Goal: Information Seeking & Learning: Learn about a topic

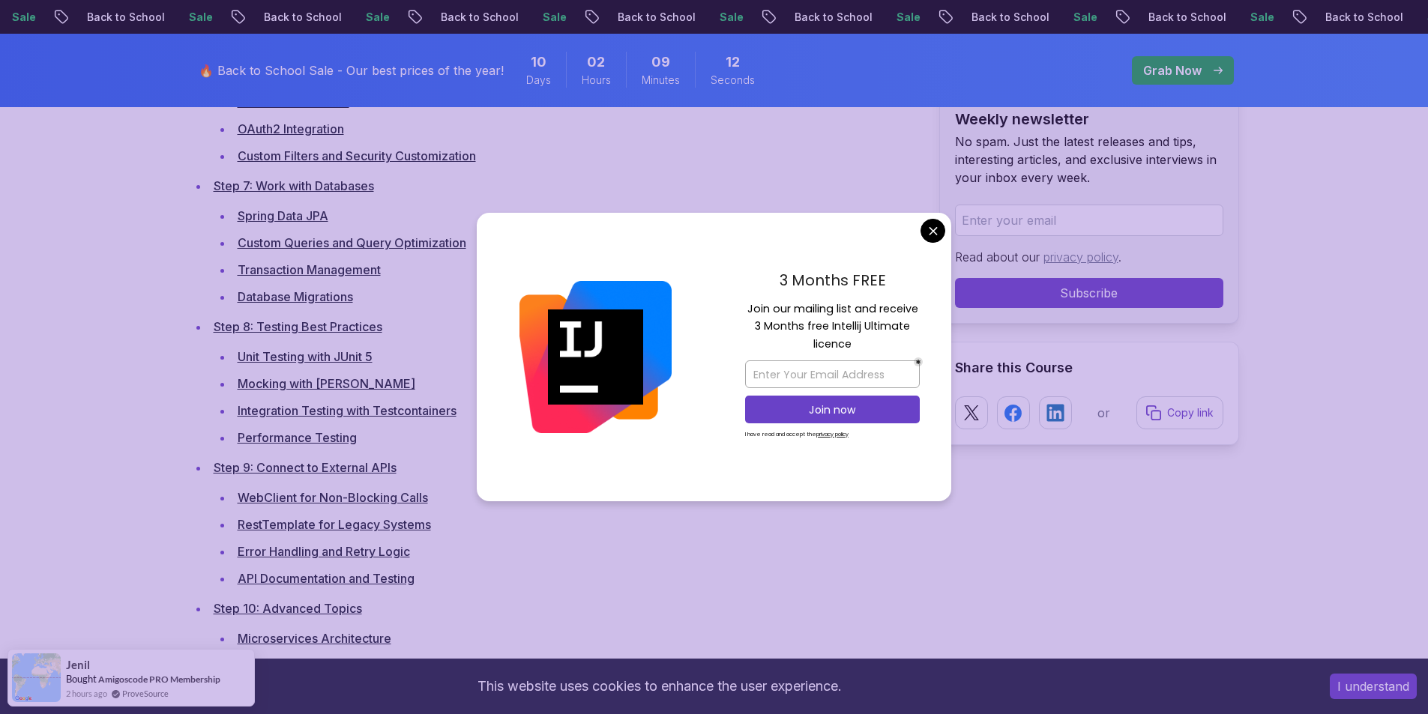
scroll to position [2999, 0]
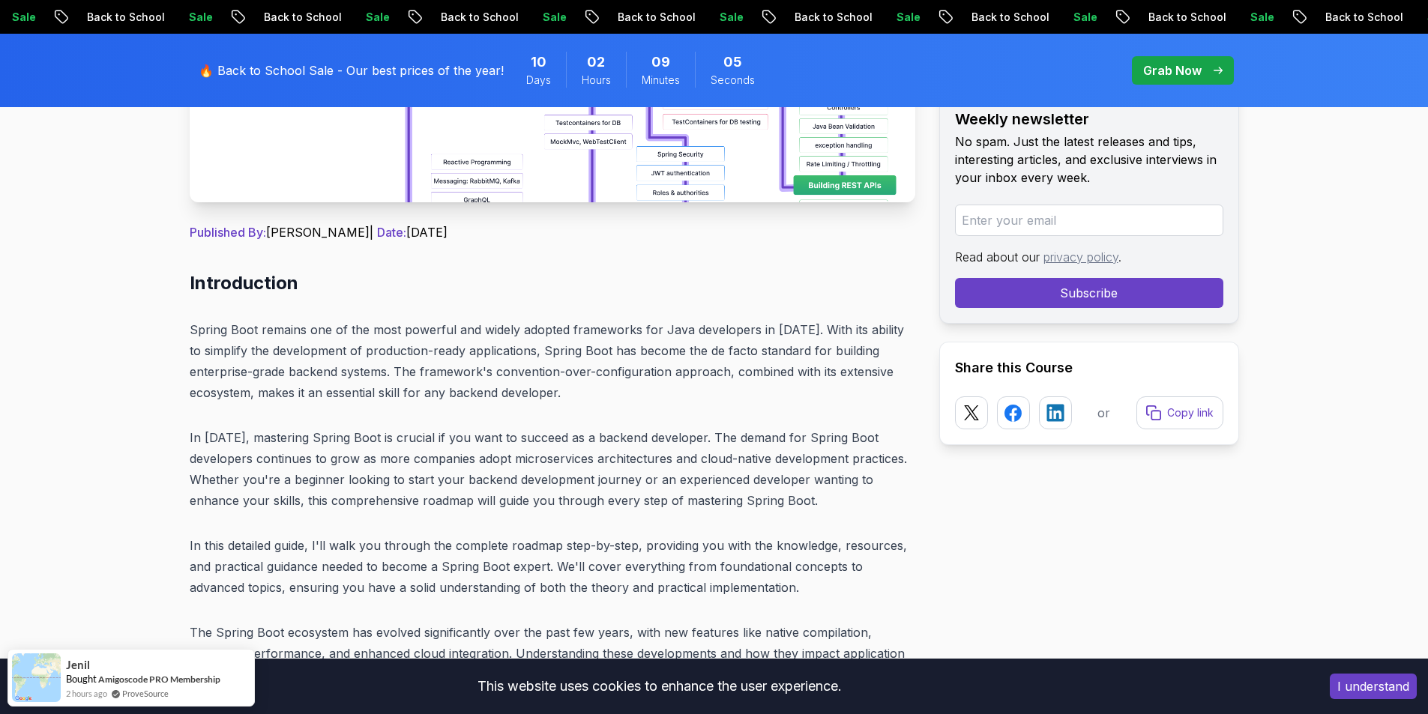
scroll to position [0, 0]
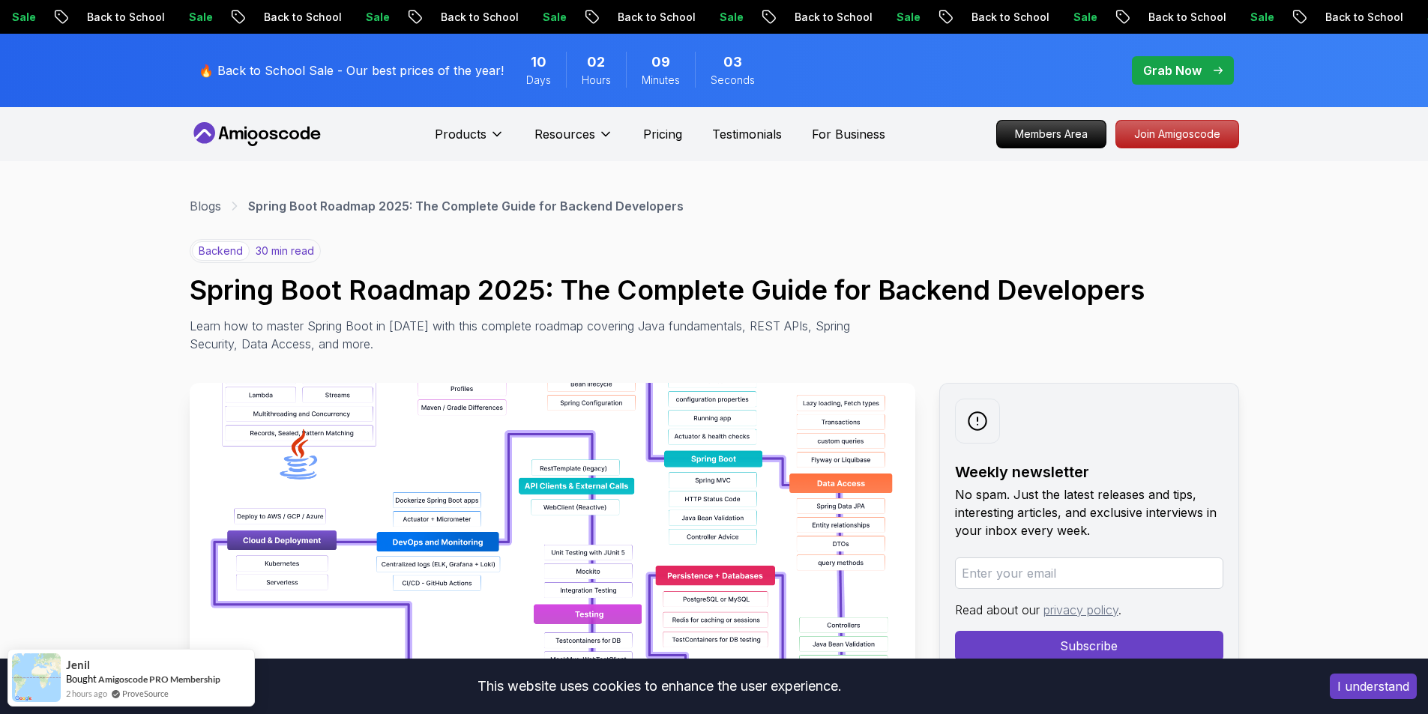
click at [608, 441] on img at bounding box center [553, 551] width 726 height 337
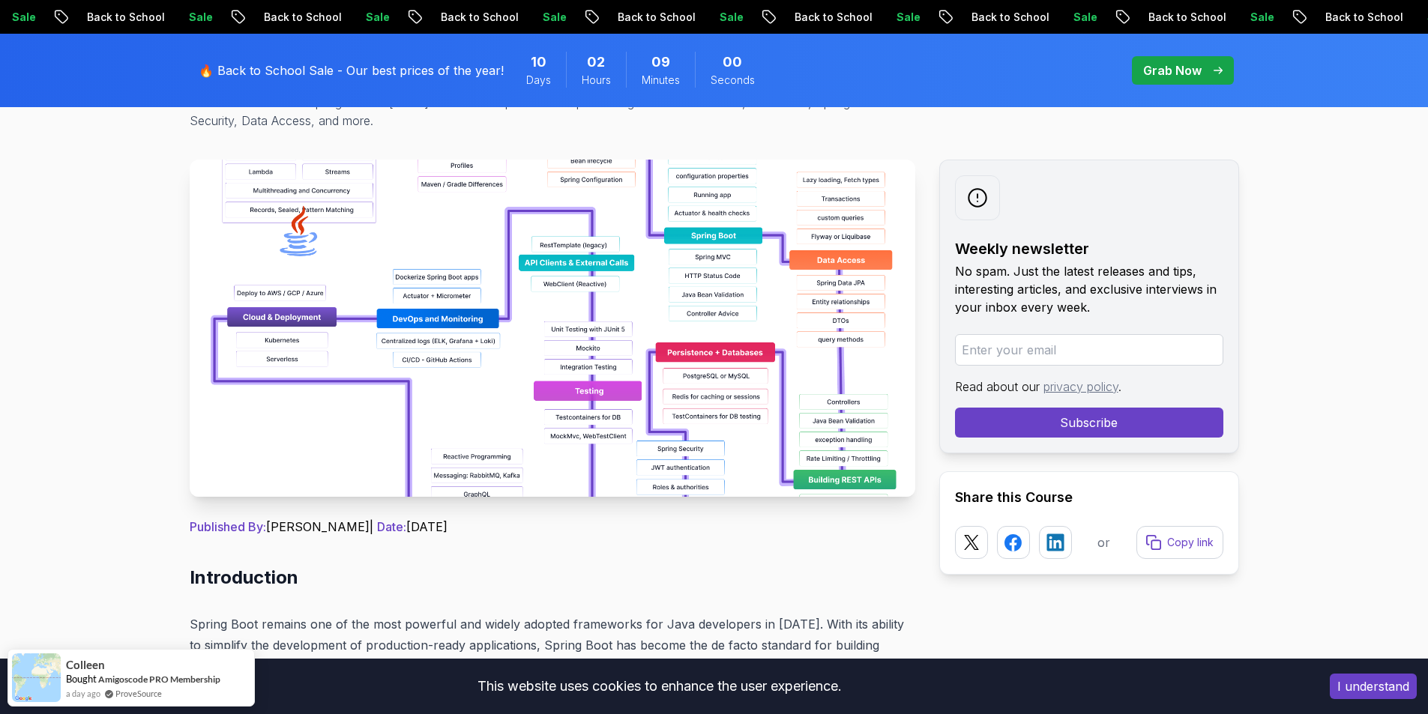
scroll to position [225, 0]
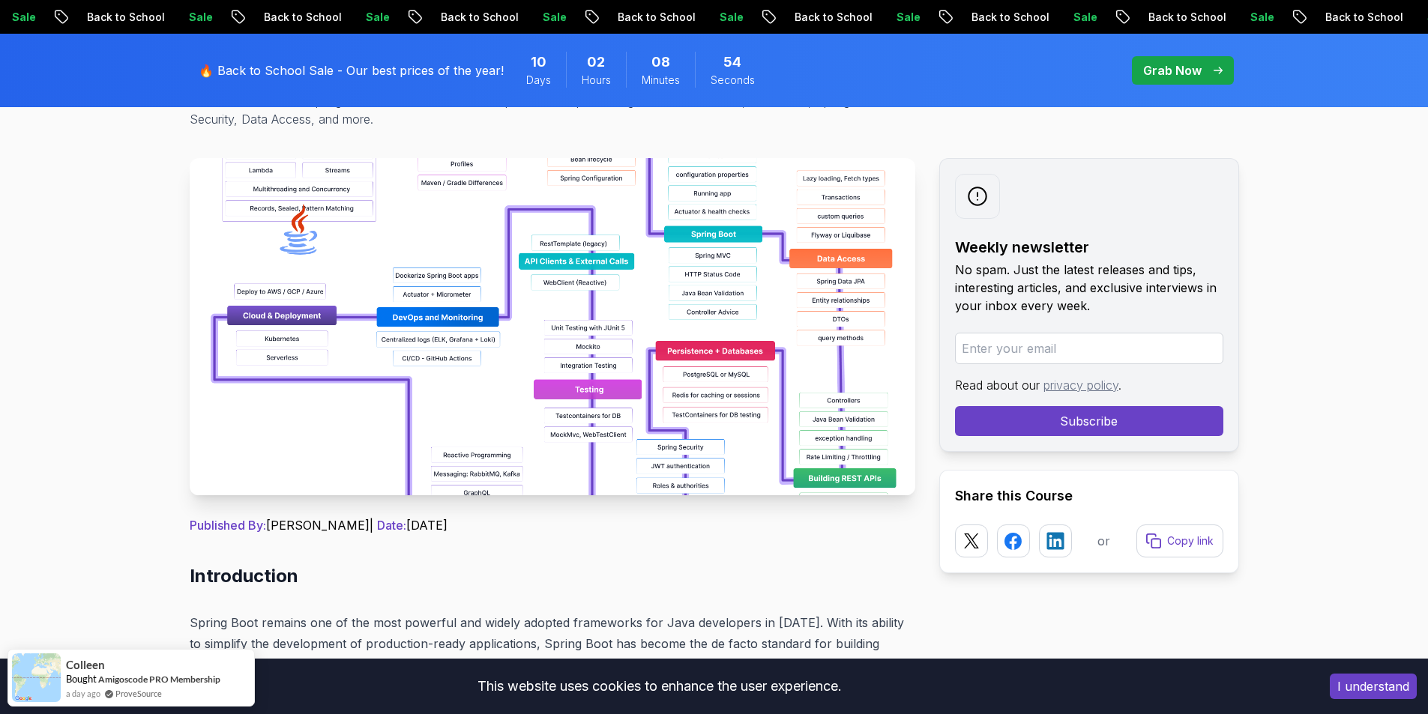
click at [733, 208] on img at bounding box center [553, 326] width 726 height 337
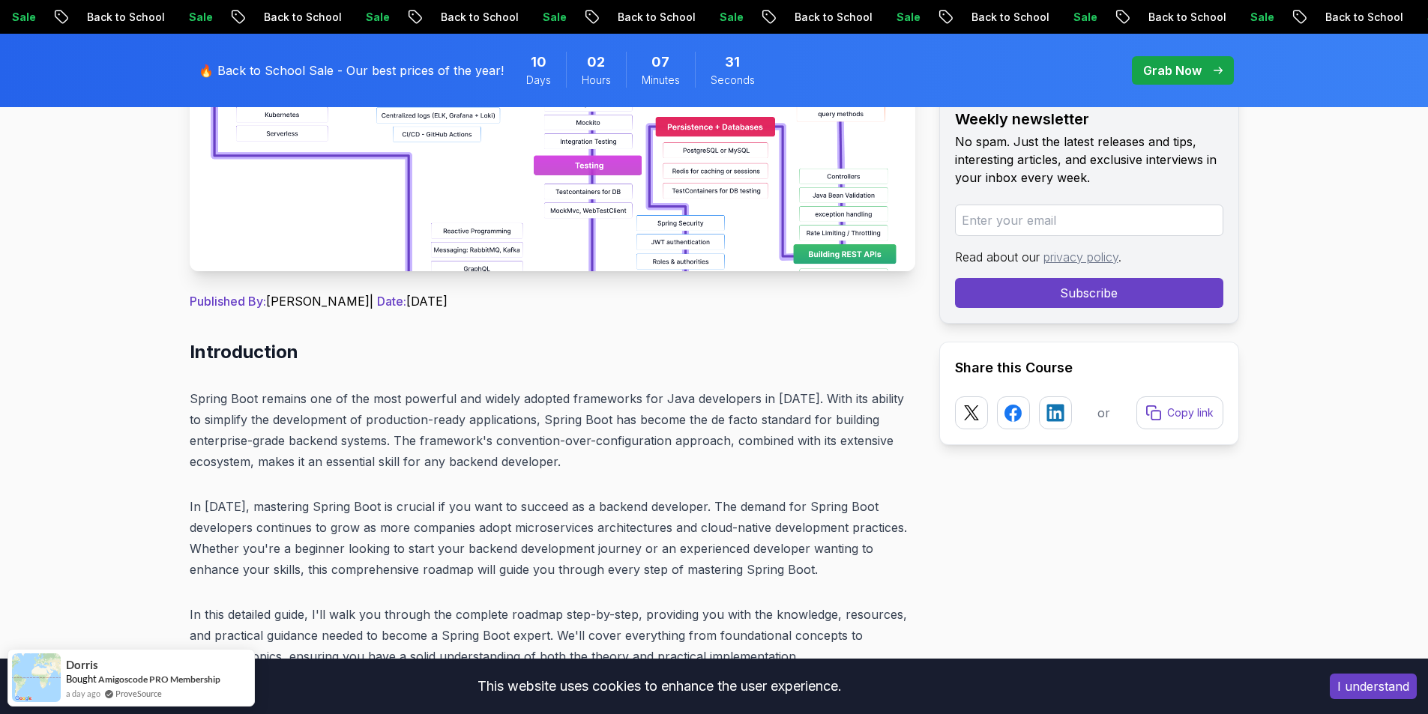
scroll to position [450, 0]
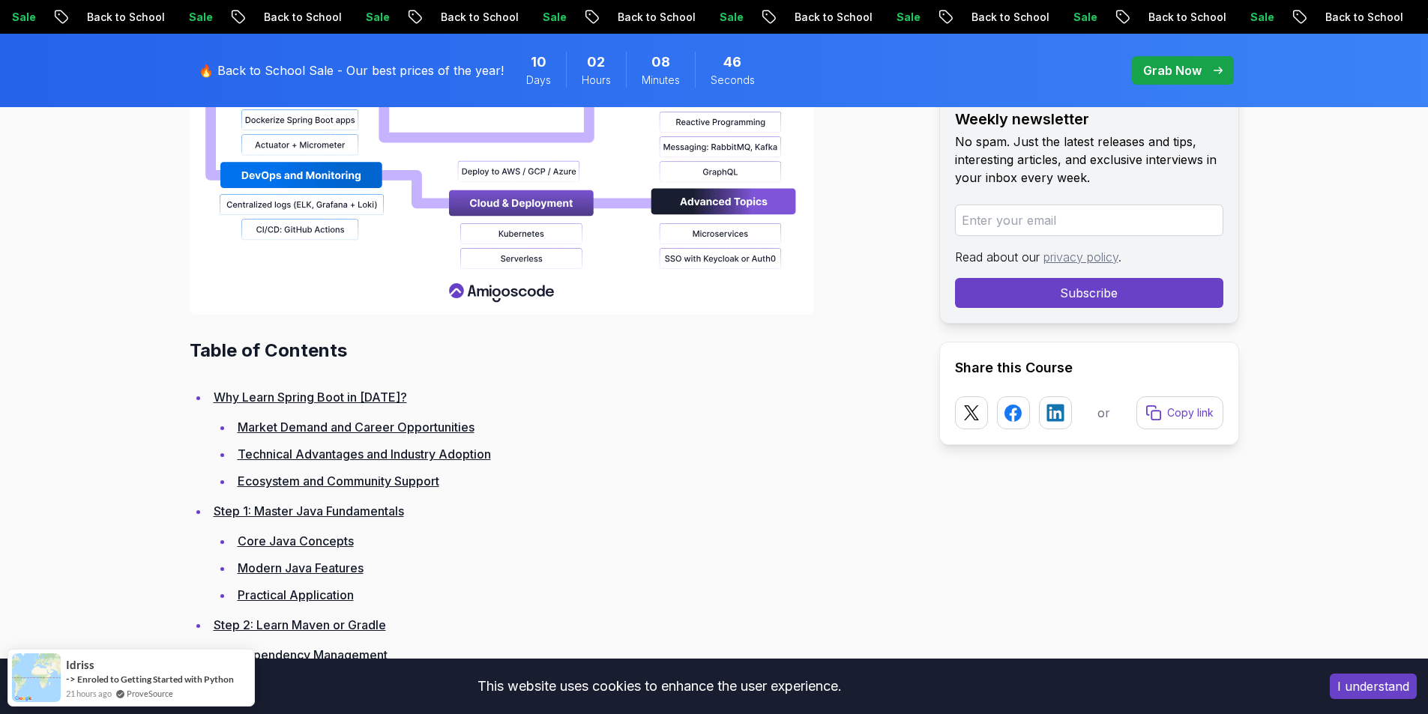
scroll to position [1874, 0]
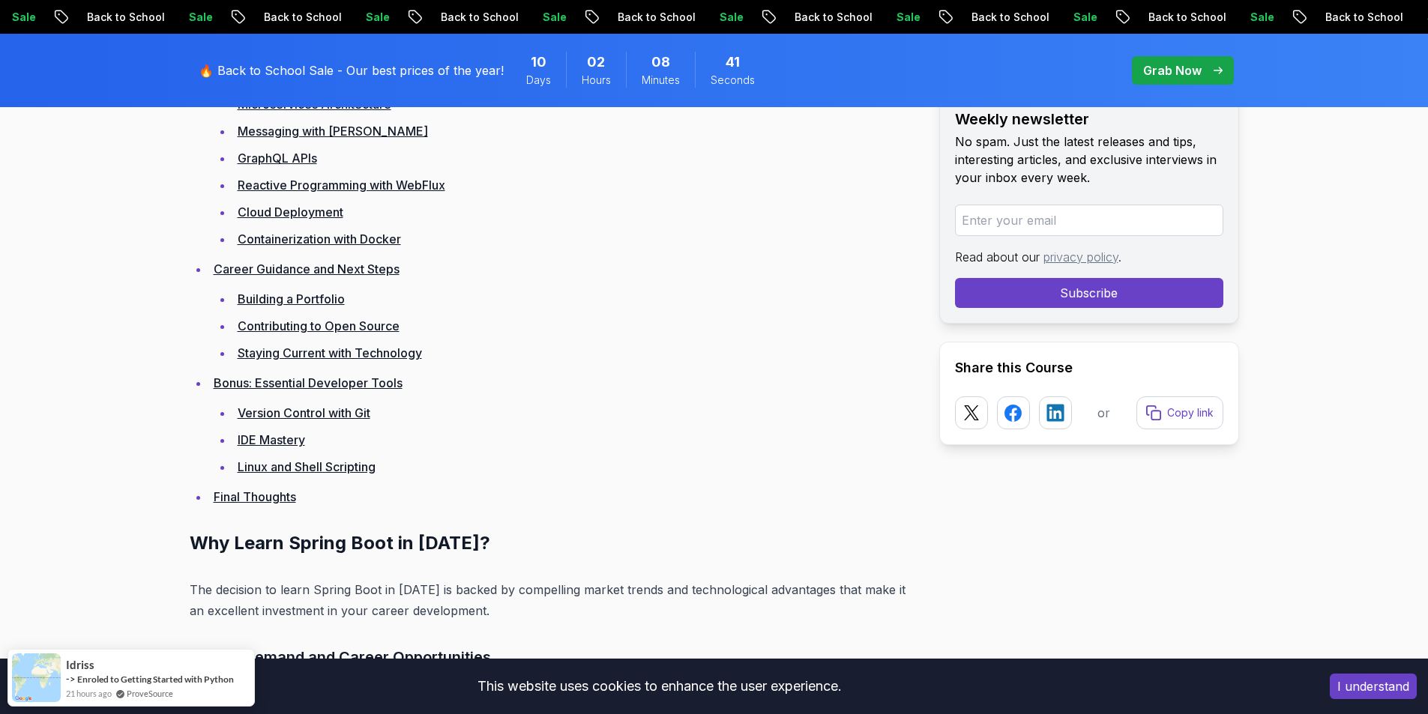
click at [314, 301] on link "Building a Portfolio" at bounding box center [291, 299] width 107 height 15
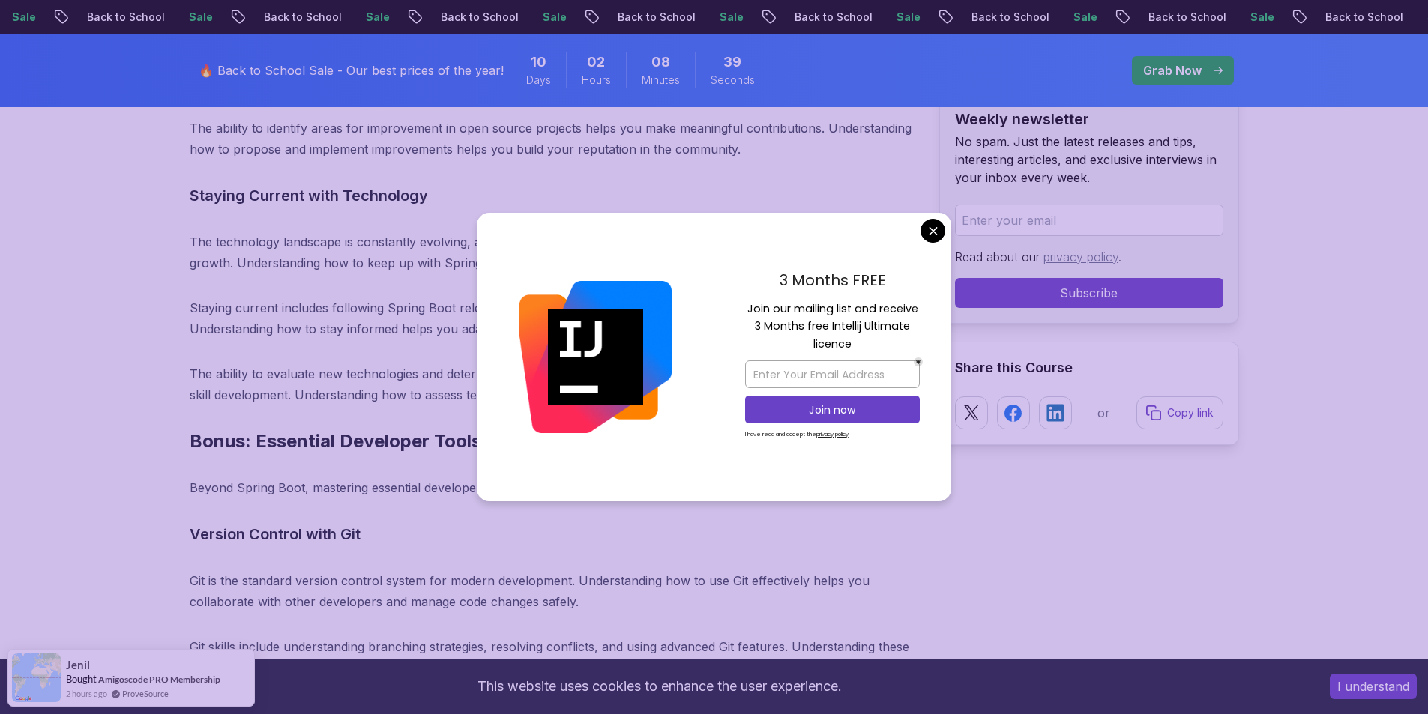
scroll to position [17877, 0]
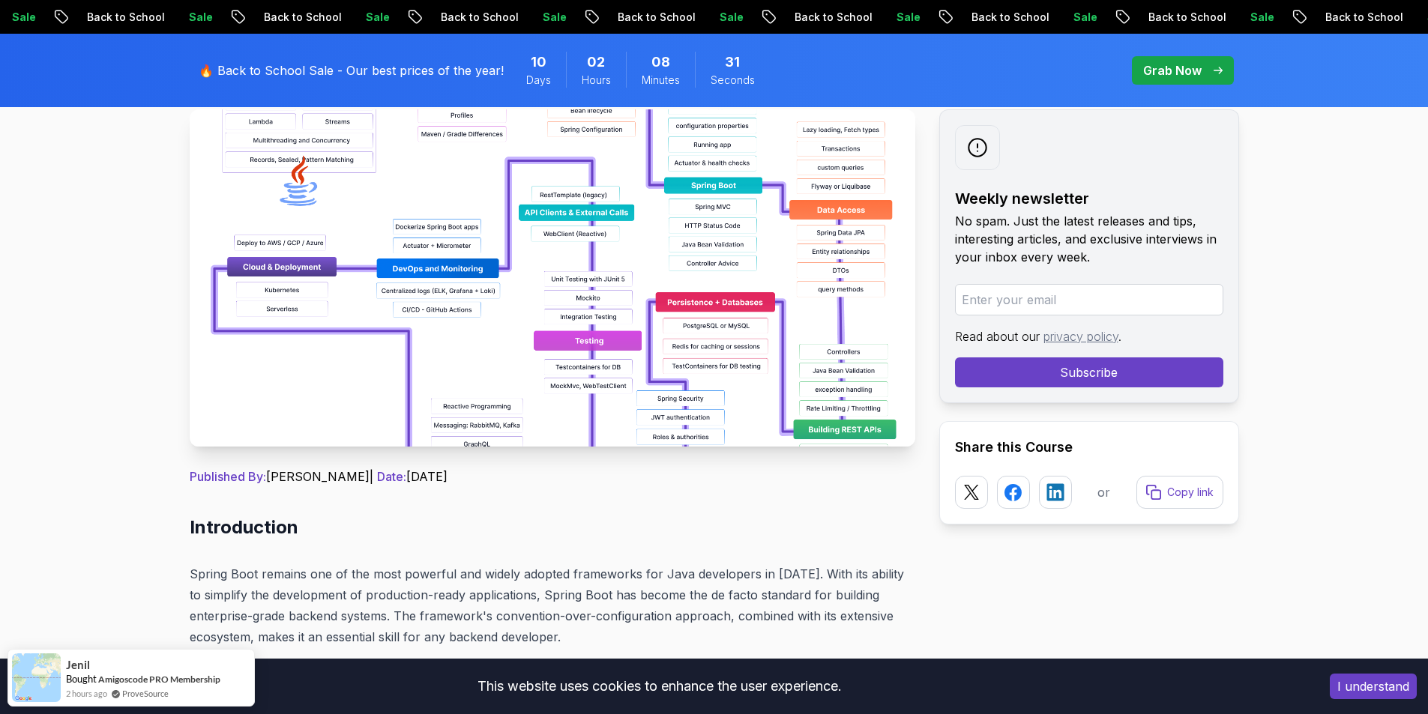
scroll to position [0, 0]
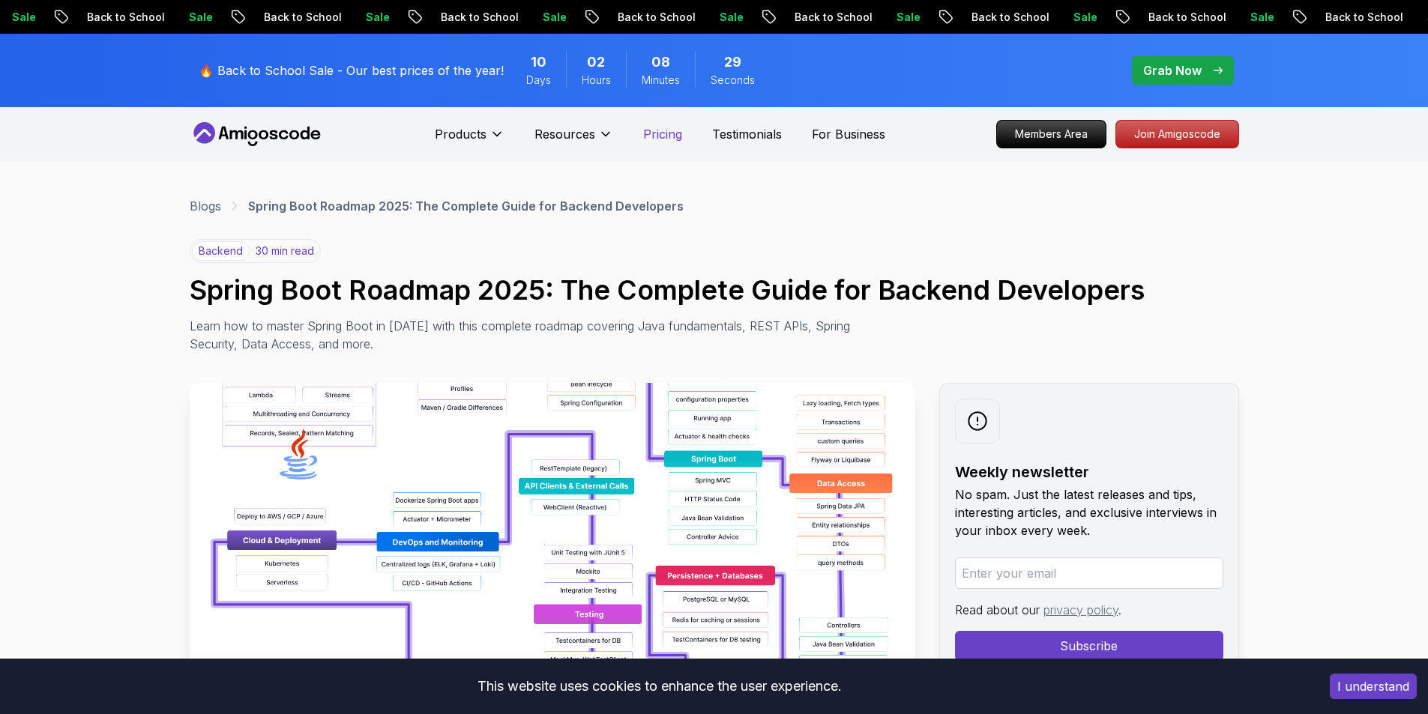
drag, startPoint x: 655, startPoint y: 145, endPoint x: 658, endPoint y: 133, distance: 11.9
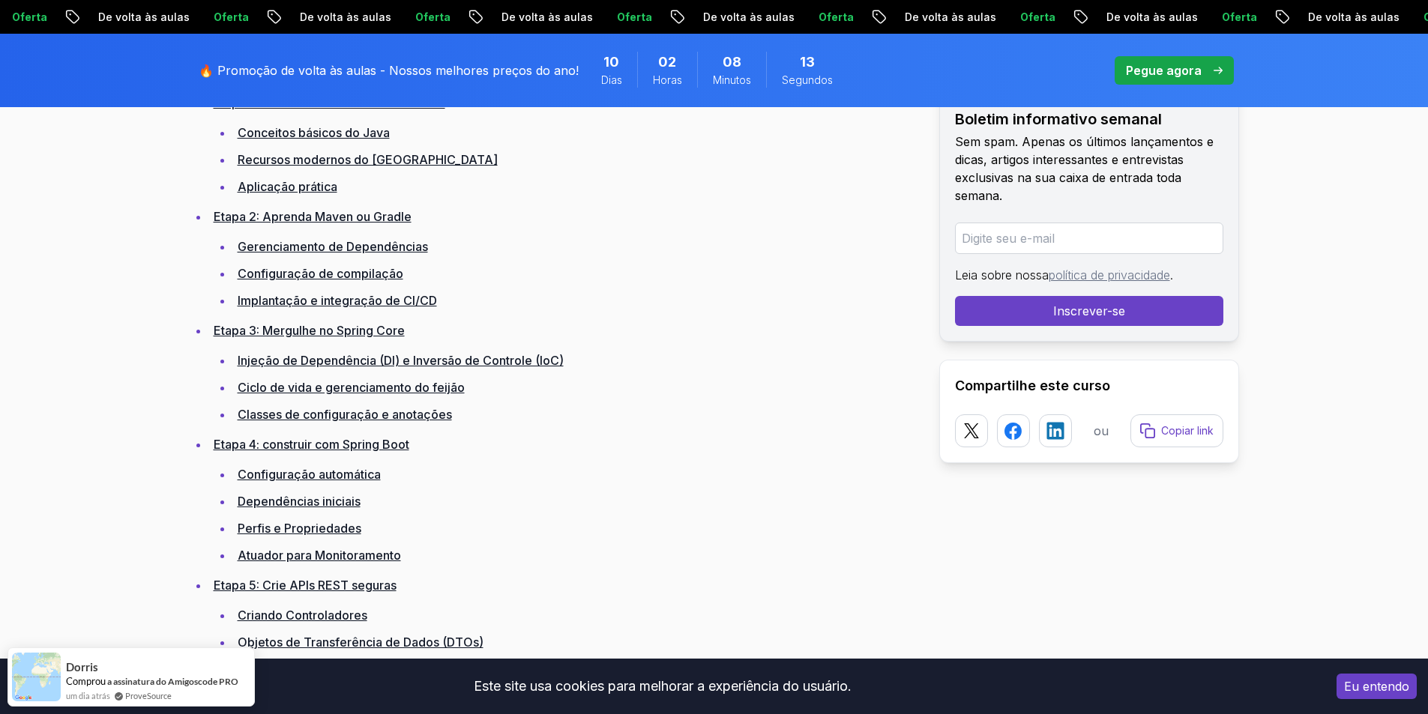
scroll to position [2324, 0]
click at [406, 367] on font "Injeção de Dependência (DI) e Inversão de Controle (IoC)" at bounding box center [401, 359] width 326 height 15
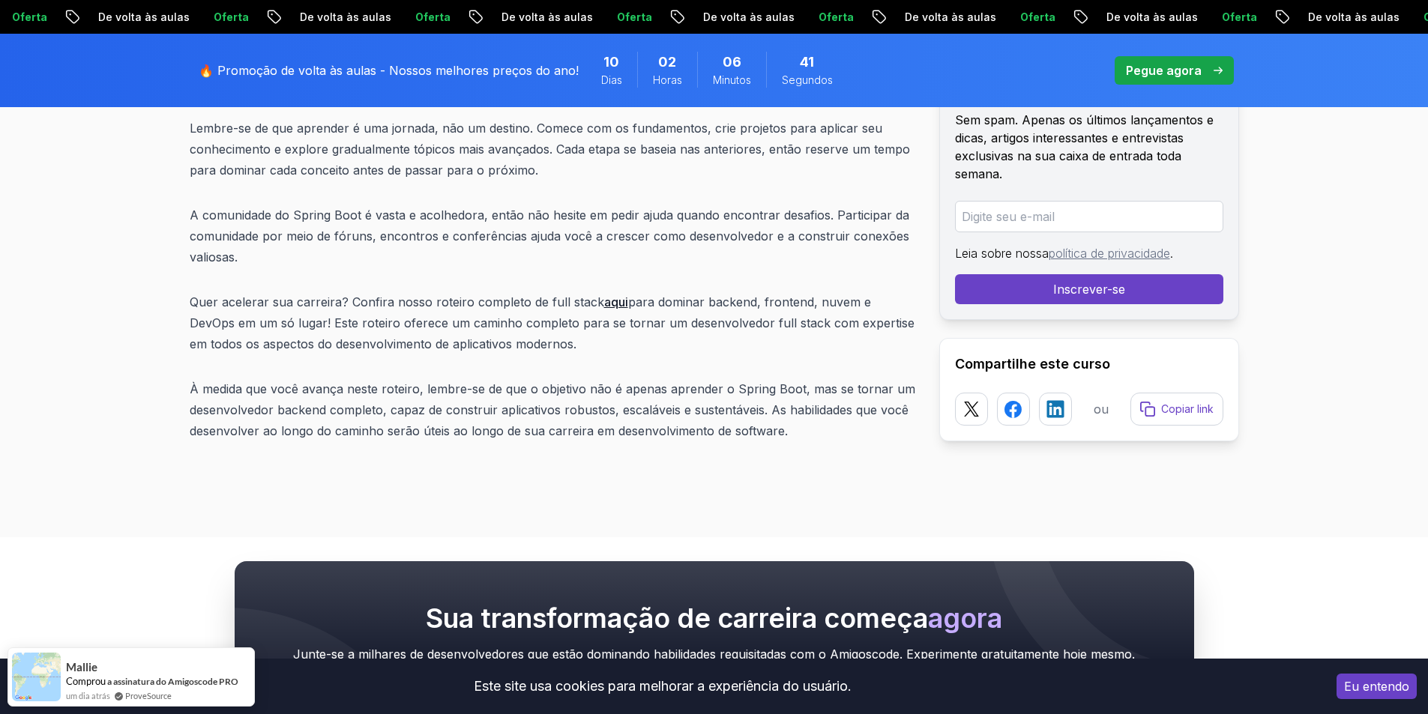
scroll to position [19964, 0]
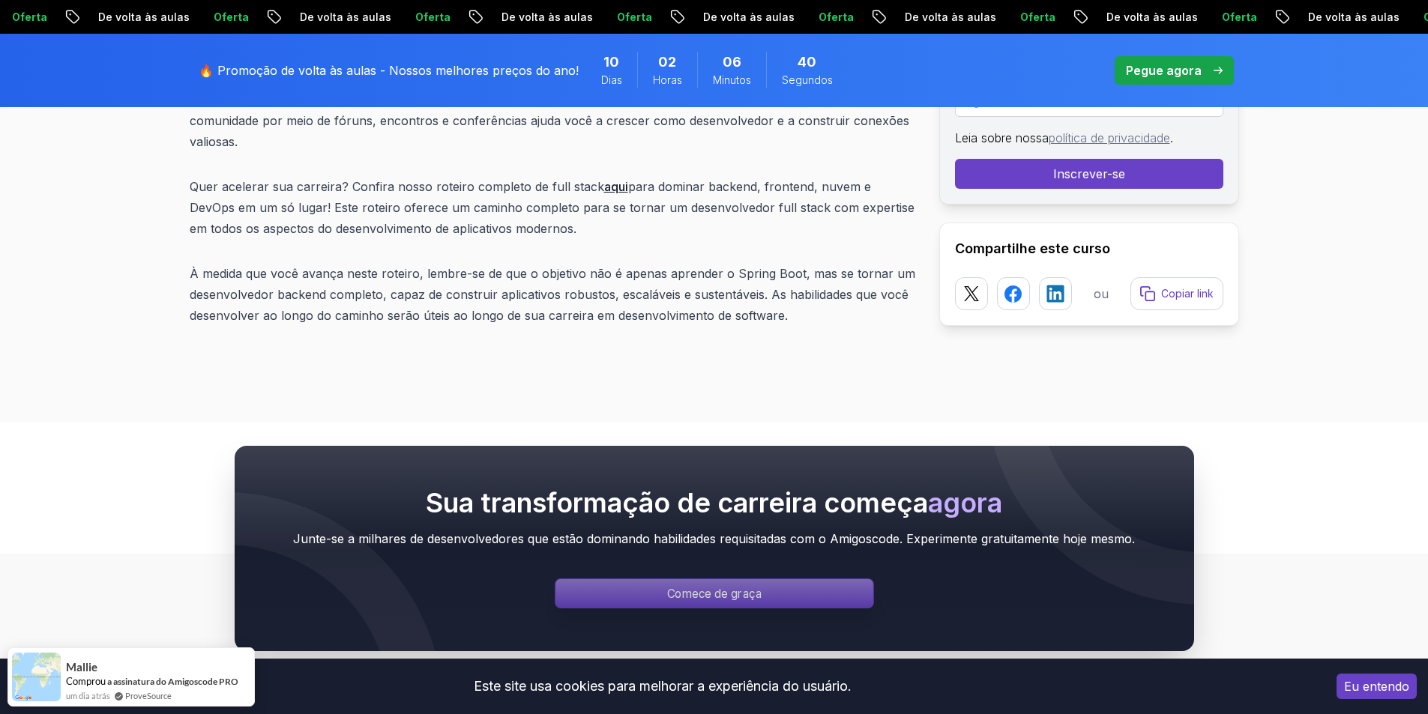
click at [743, 586] on p "Comece de graça" at bounding box center [714, 594] width 94 height 17
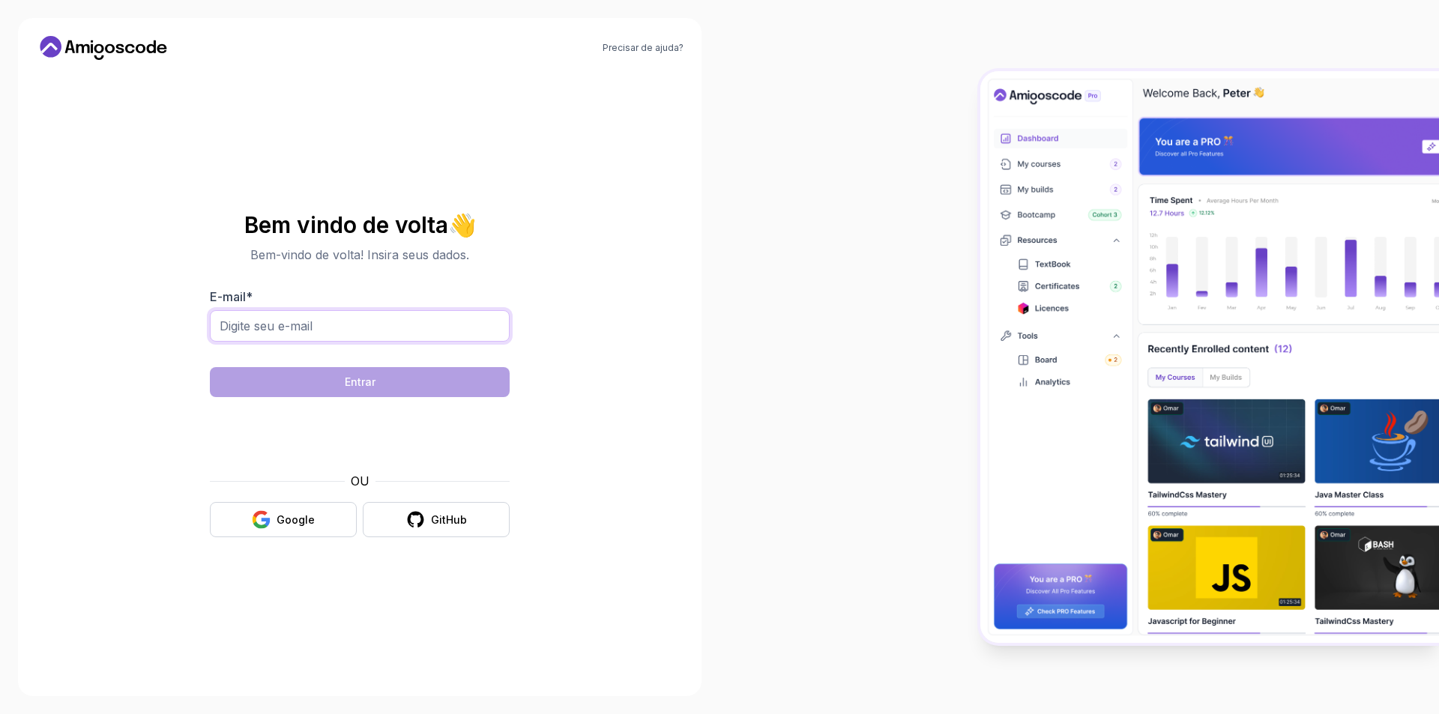
click at [312, 319] on input "E-mail *" at bounding box center [360, 325] width 300 height 31
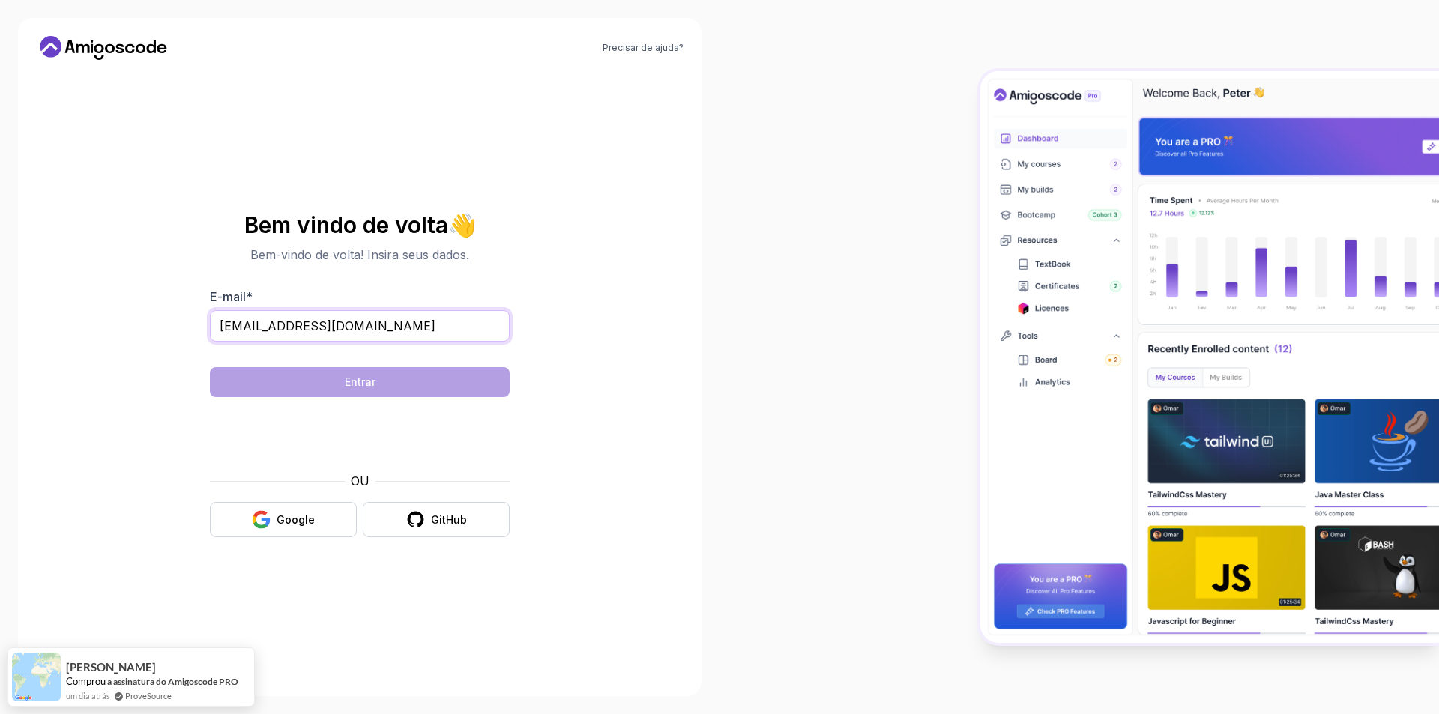
type input "cainaportilho123@gmail.com"
click at [301, 518] on font "Google" at bounding box center [296, 520] width 38 height 13
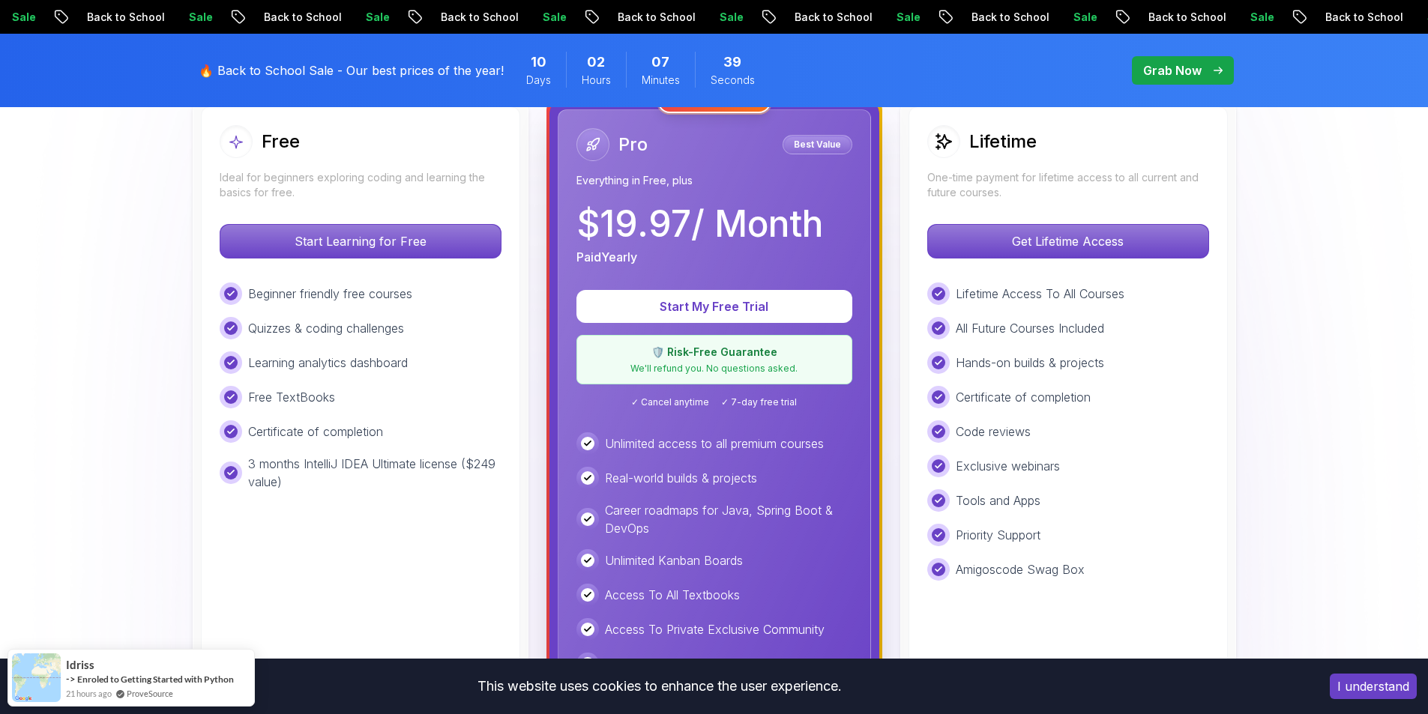
scroll to position [225, 0]
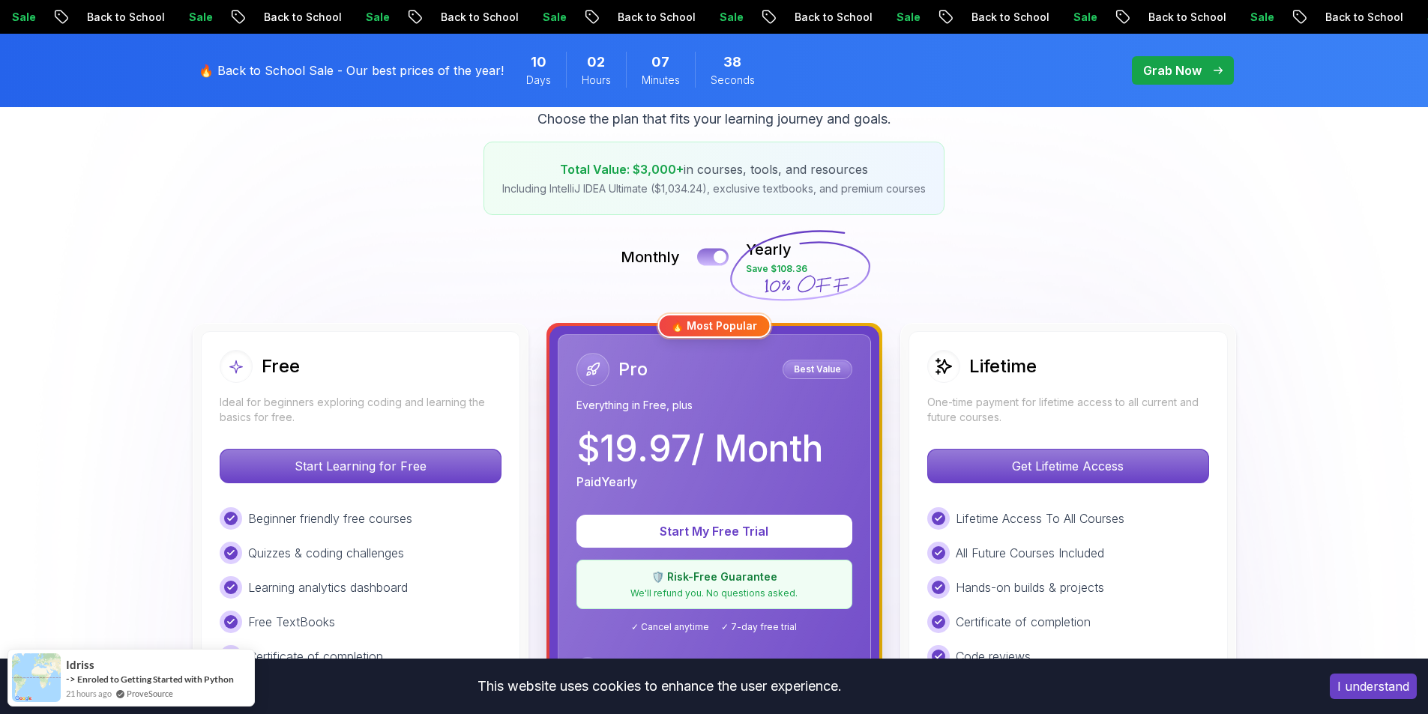
click at [710, 249] on button at bounding box center [712, 256] width 31 height 17
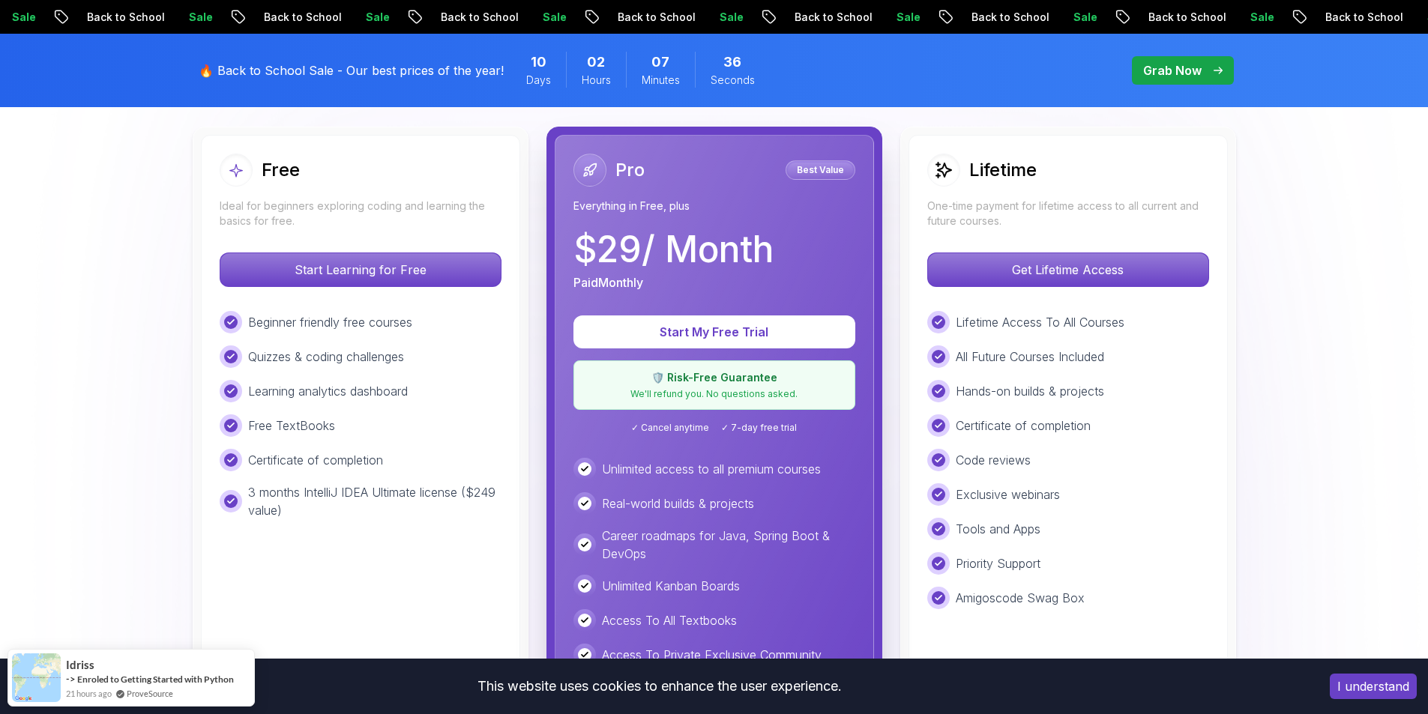
scroll to position [450, 0]
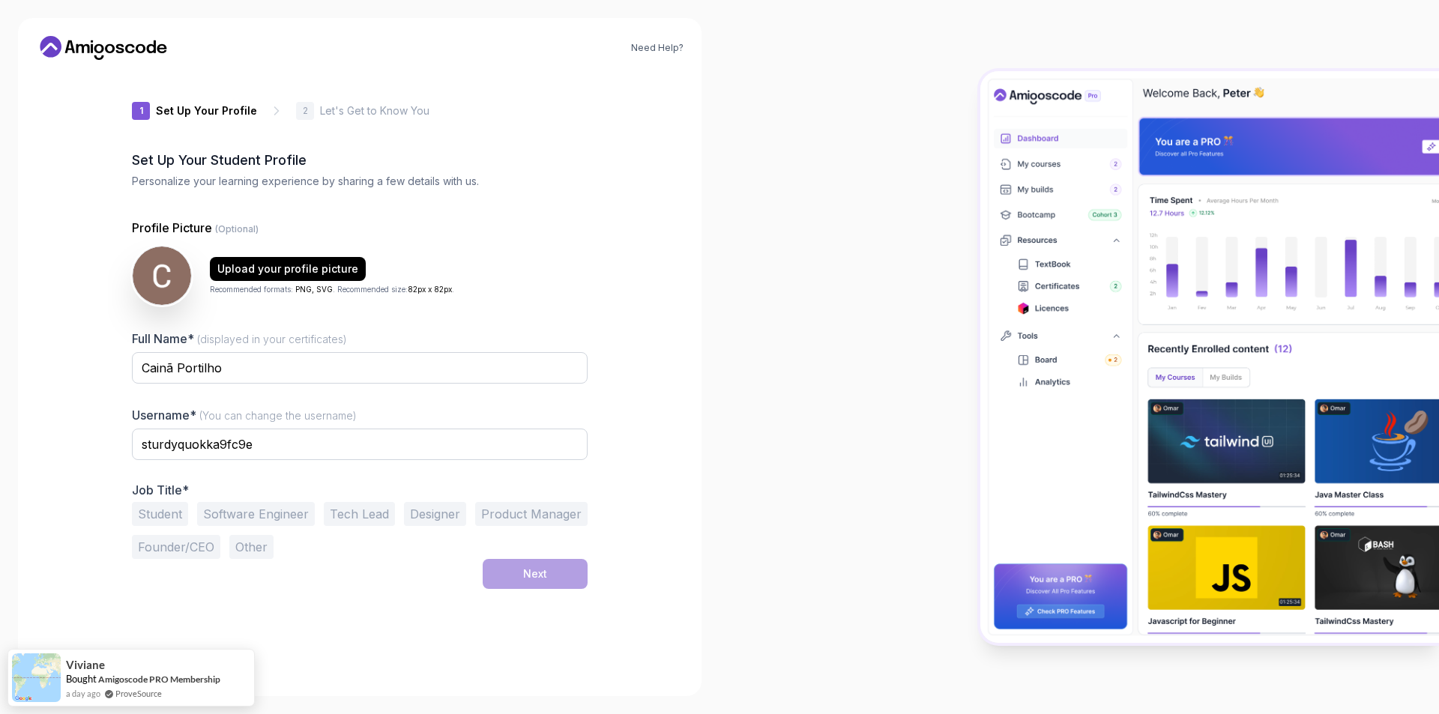
click at [180, 518] on button "Student" at bounding box center [160, 514] width 56 height 24
drag, startPoint x: 292, startPoint y: 521, endPoint x: 361, endPoint y: 561, distance: 79.6
click at [292, 521] on button "Software Engineer" at bounding box center [256, 514] width 118 height 24
click at [141, 515] on button "Student" at bounding box center [160, 514] width 56 height 24
drag, startPoint x: 275, startPoint y: 440, endPoint x: 0, endPoint y: 459, distance: 275.8
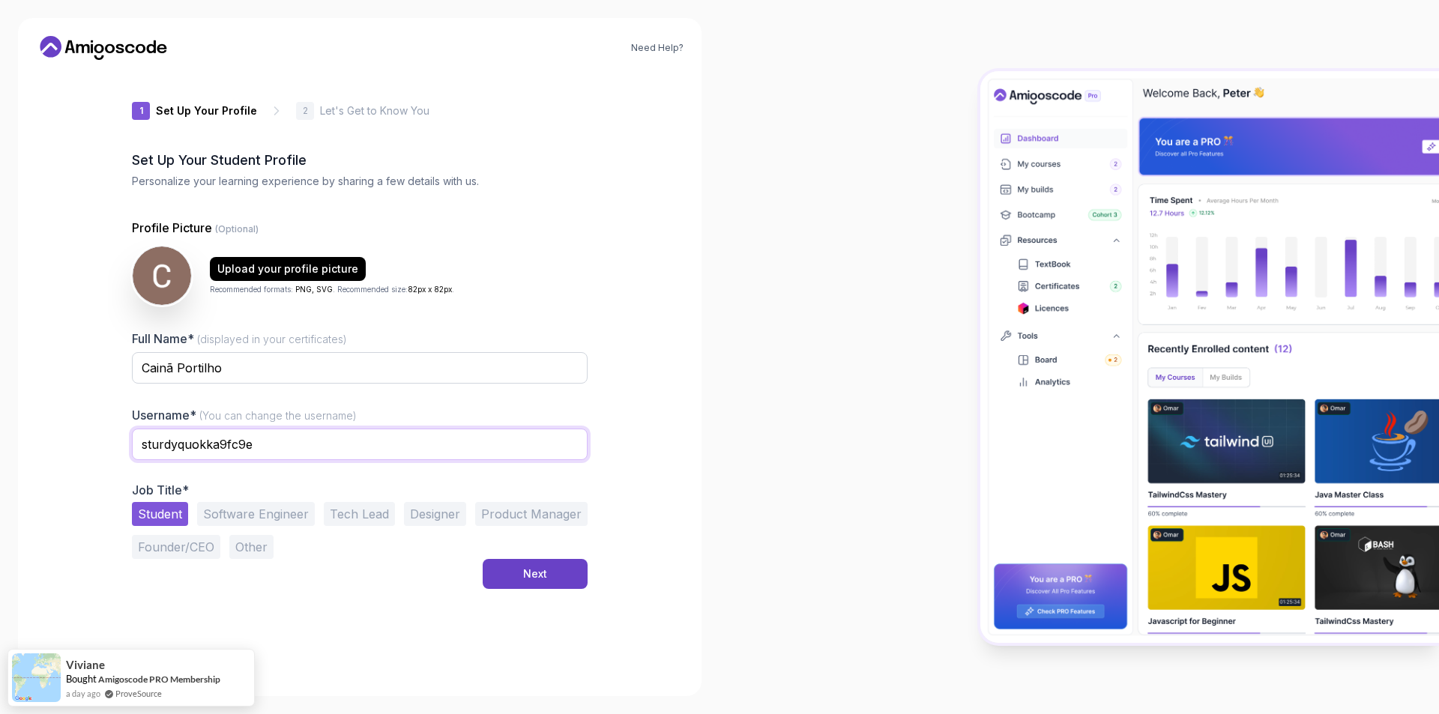
click at [0, 459] on div "Need Help? 1 Set Up Your Profile 1 Set Up Your Profile 2 Let's Get to Know You …" at bounding box center [360, 357] width 720 height 714
drag, startPoint x: 192, startPoint y: 446, endPoint x: 40, endPoint y: 435, distance: 151.9
click at [40, 435] on div "Need Help? 1 Set Up Your Profile 1 Set Up Your Profile 2 Let's Get to Know You …" at bounding box center [360, 357] width 684 height 678
type input "fasfsf"
click at [574, 578] on button "Next" at bounding box center [535, 574] width 105 height 30
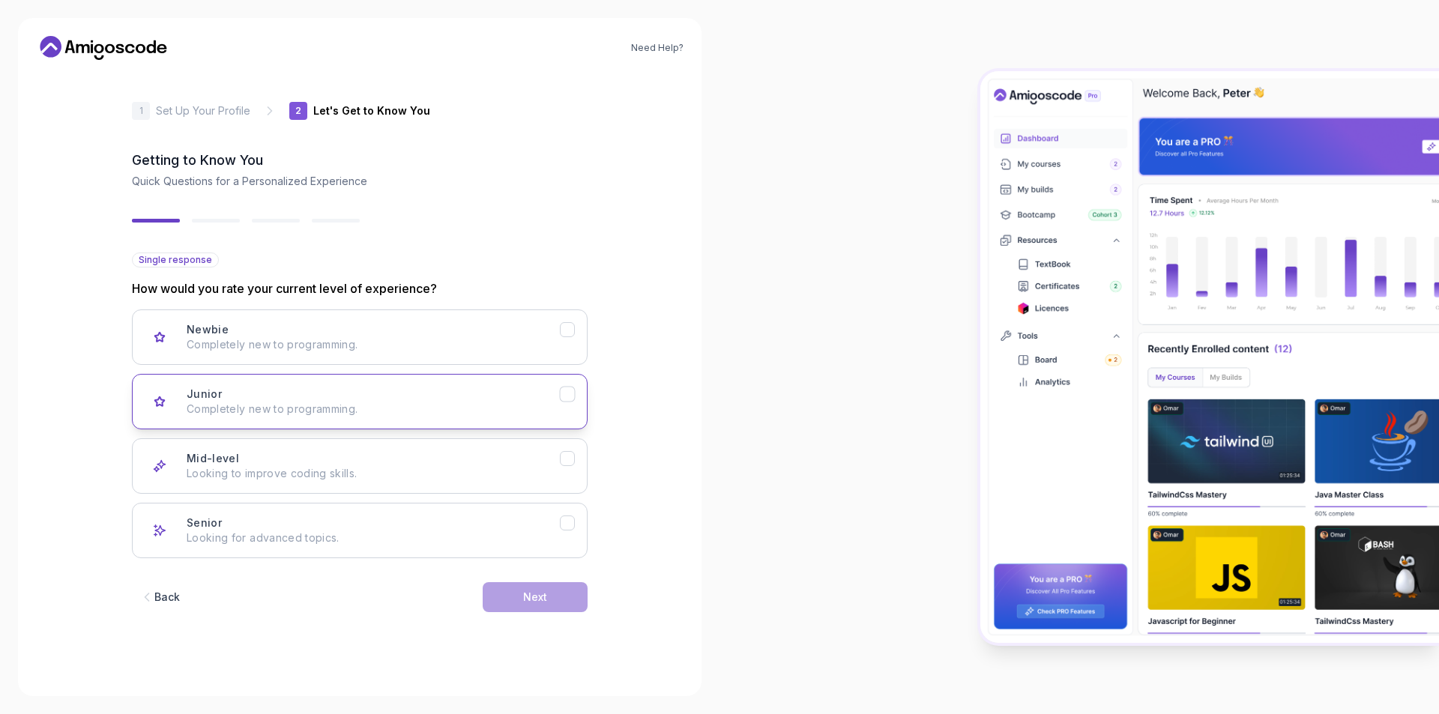
click at [299, 403] on p "Completely new to programming." at bounding box center [373, 409] width 373 height 15
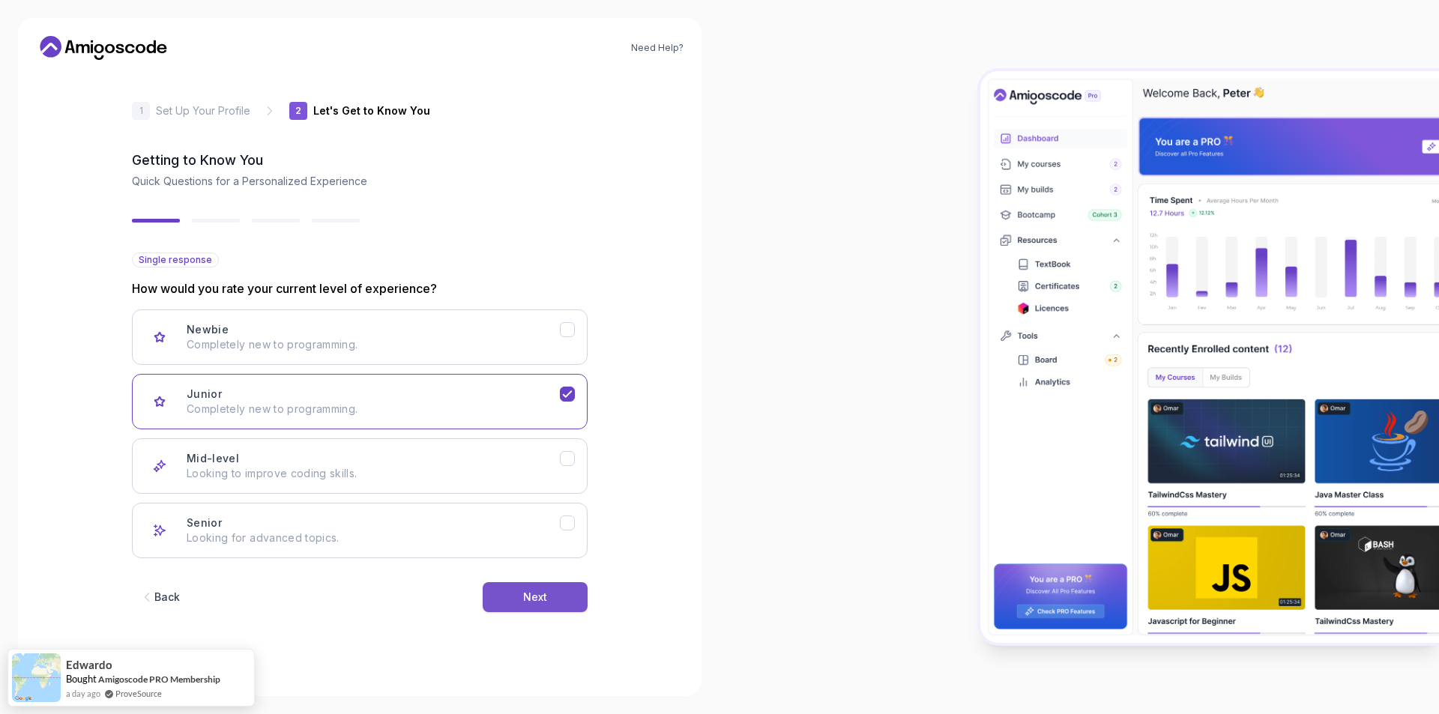
click at [514, 597] on button "Next" at bounding box center [535, 598] width 105 height 30
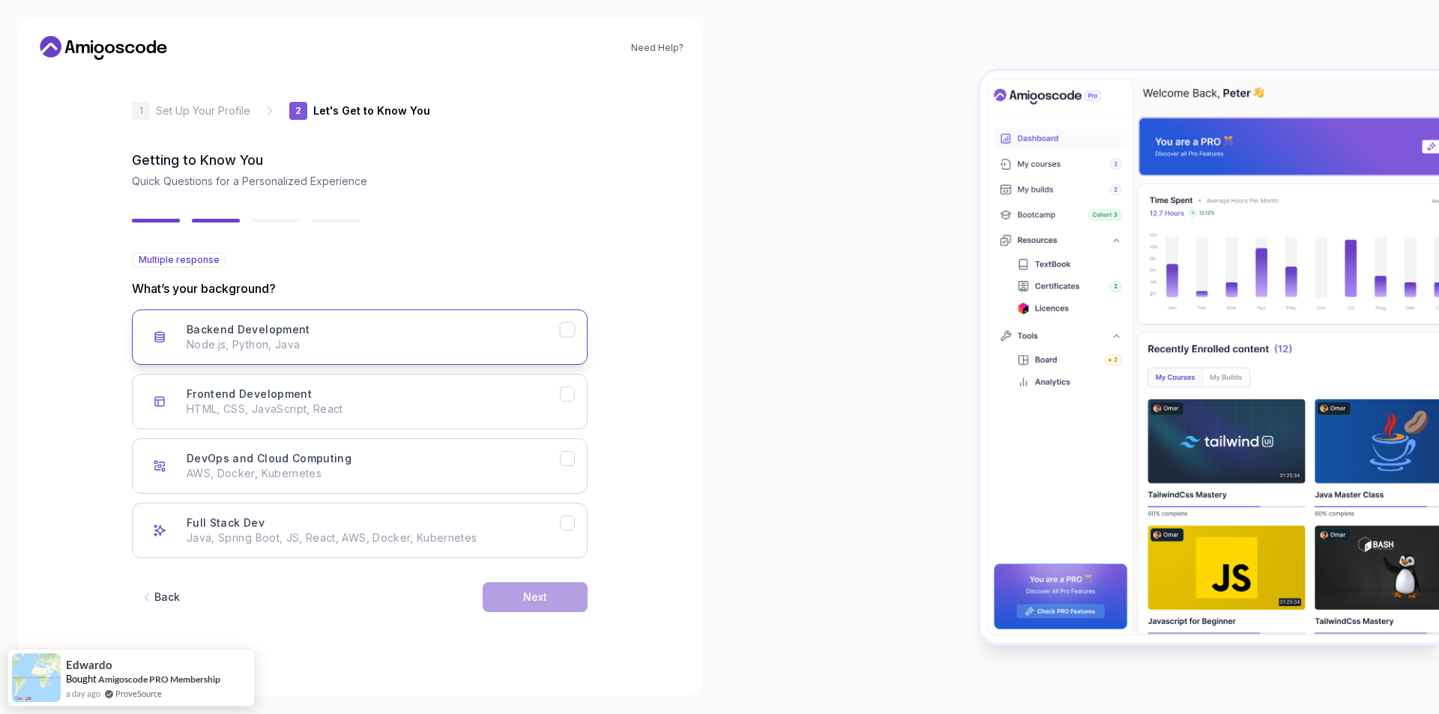
drag, startPoint x: 560, startPoint y: 326, endPoint x: 569, endPoint y: 347, distance: 22.8
click at [560, 325] on div "Backend Development" at bounding box center [568, 330] width 16 height 16
click at [574, 400] on icon "Frontend Development" at bounding box center [568, 395] width 14 height 14
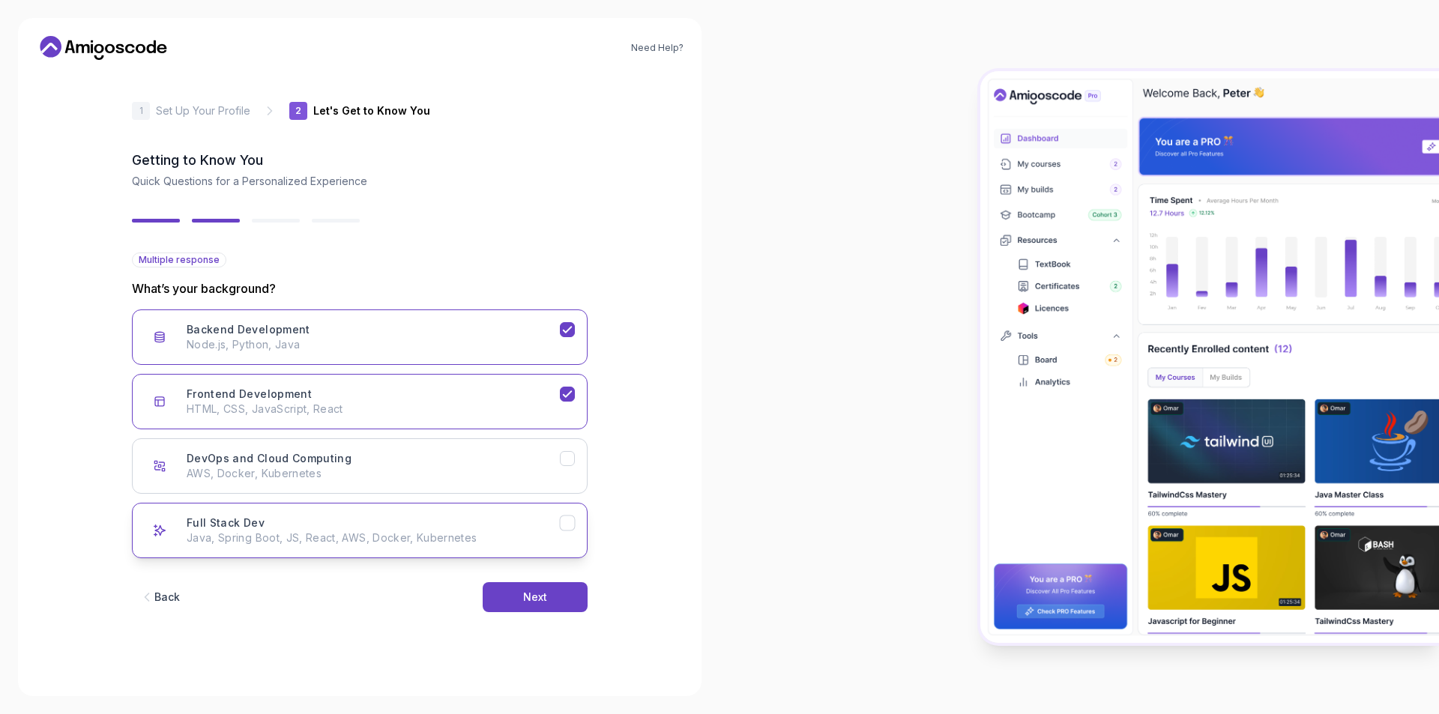
click at [577, 523] on button "Full Stack Dev Java, Spring Boot, JS, React, AWS, Docker, Kubernetes" at bounding box center [360, 530] width 456 height 55
click at [576, 463] on button "DevOps and Cloud Computing AWS, Docker, Kubernetes" at bounding box center [360, 466] width 456 height 55
click at [565, 595] on button "Next" at bounding box center [535, 598] width 105 height 30
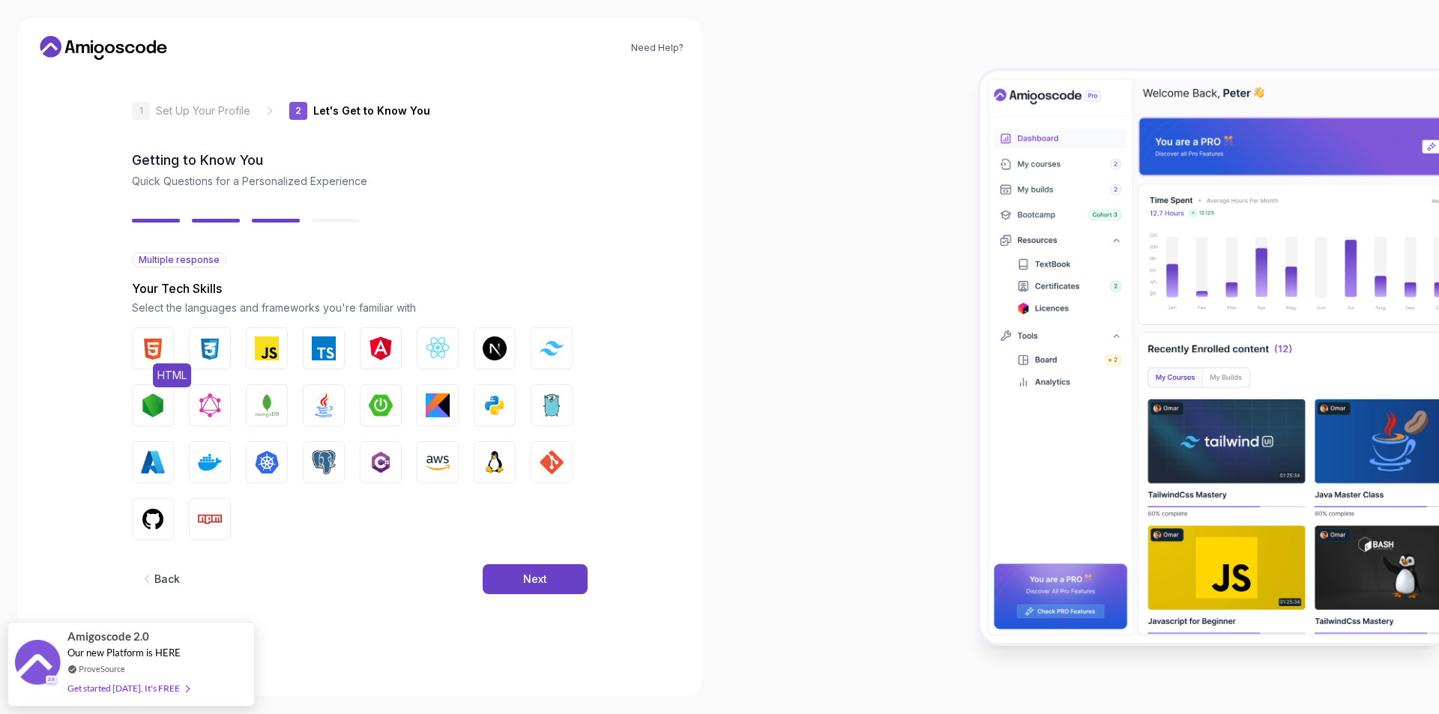
click at [167, 349] on button "HTML" at bounding box center [153, 349] width 42 height 42
click at [212, 351] on img "button" at bounding box center [210, 349] width 24 height 24
click at [262, 348] on img "button" at bounding box center [267, 349] width 24 height 24
drag, startPoint x: 424, startPoint y: 351, endPoint x: 431, endPoint y: 352, distance: 7.6
click at [424, 351] on button "React.js" at bounding box center [438, 349] width 42 height 42
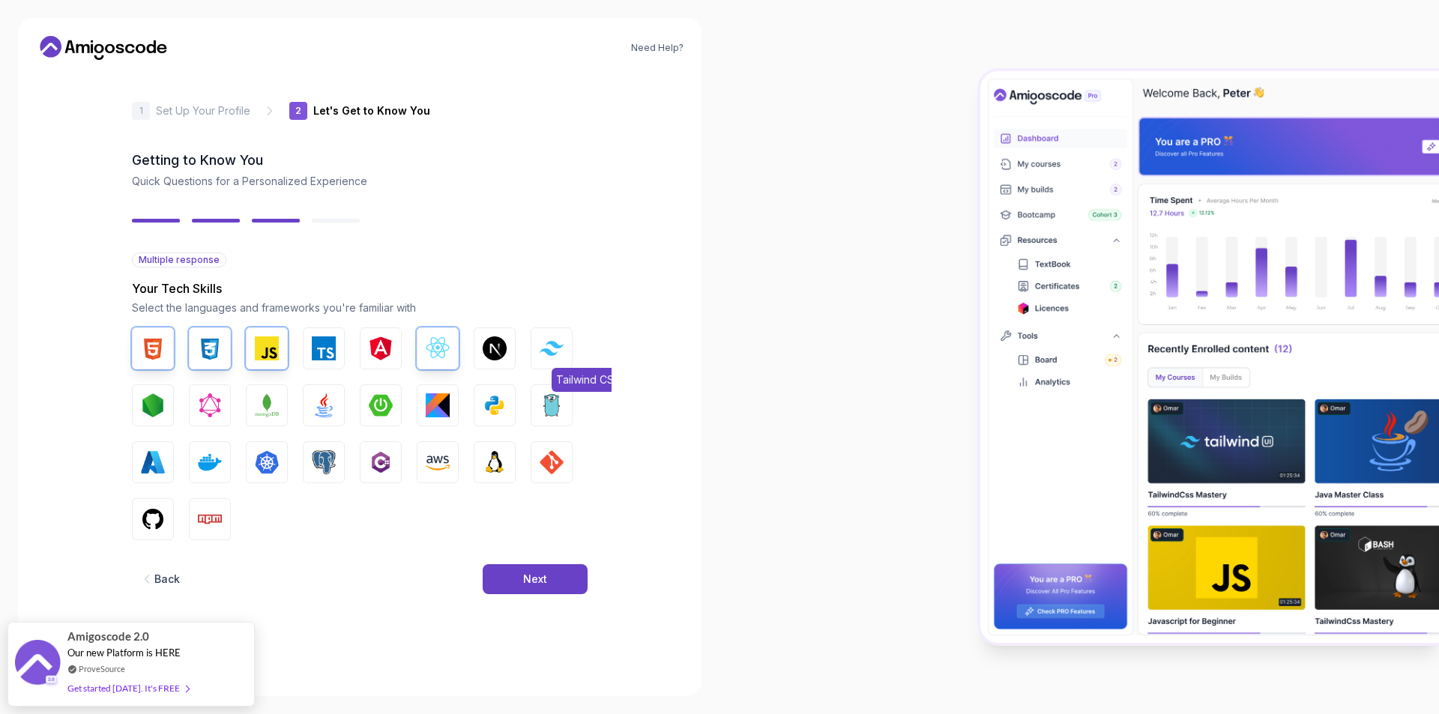
click at [544, 355] on img "button" at bounding box center [552, 348] width 24 height 14
click at [496, 408] on img "button" at bounding box center [495, 406] width 24 height 24
click at [421, 407] on button "Kotlin" at bounding box center [438, 406] width 42 height 42
click at [388, 408] on img "button" at bounding box center [381, 406] width 24 height 24
click at [335, 409] on img "button" at bounding box center [324, 406] width 24 height 24
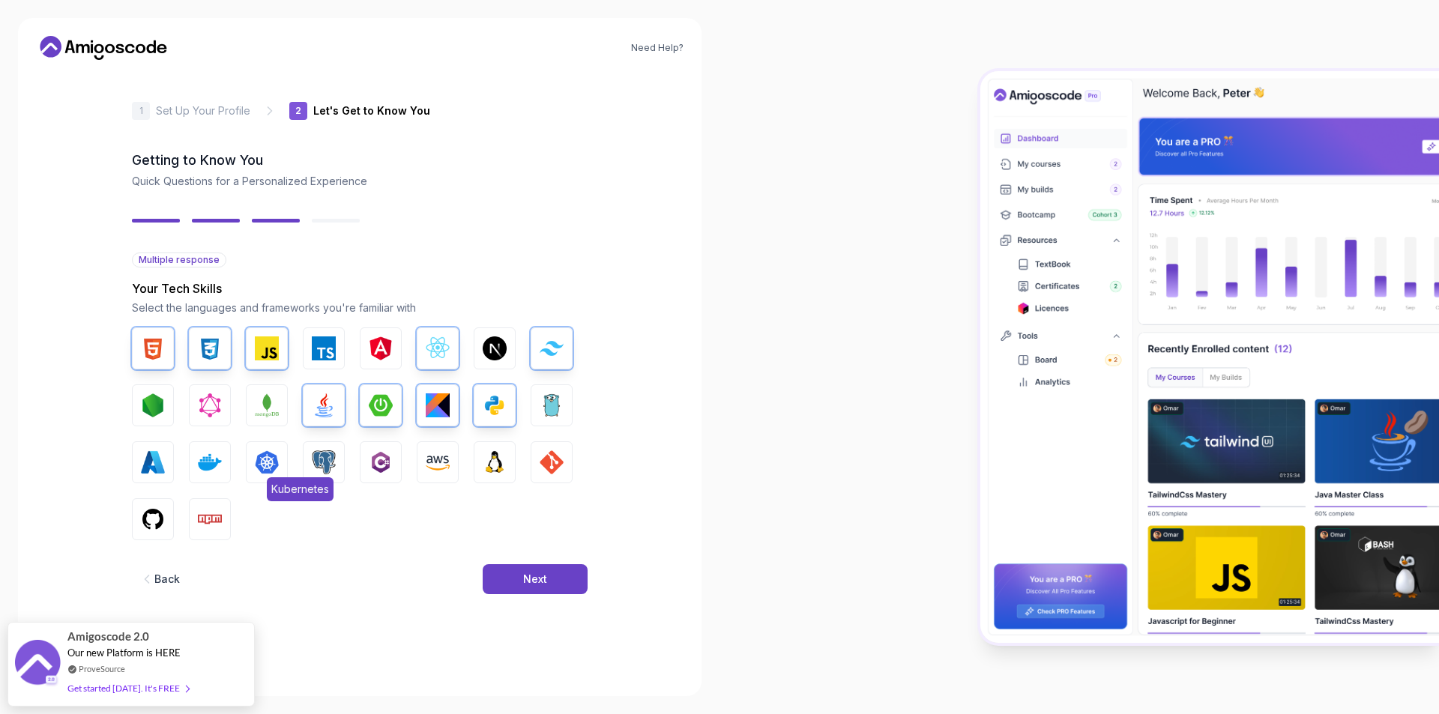
drag, startPoint x: 212, startPoint y: 460, endPoint x: 257, endPoint y: 466, distance: 45.4
click at [214, 460] on img "button" at bounding box center [210, 463] width 24 height 24
drag, startPoint x: 323, startPoint y: 468, endPoint x: 327, endPoint y: 476, distance: 9.1
click at [324, 469] on img "button" at bounding box center [324, 463] width 24 height 24
drag, startPoint x: 370, startPoint y: 462, endPoint x: 401, endPoint y: 503, distance: 51.9
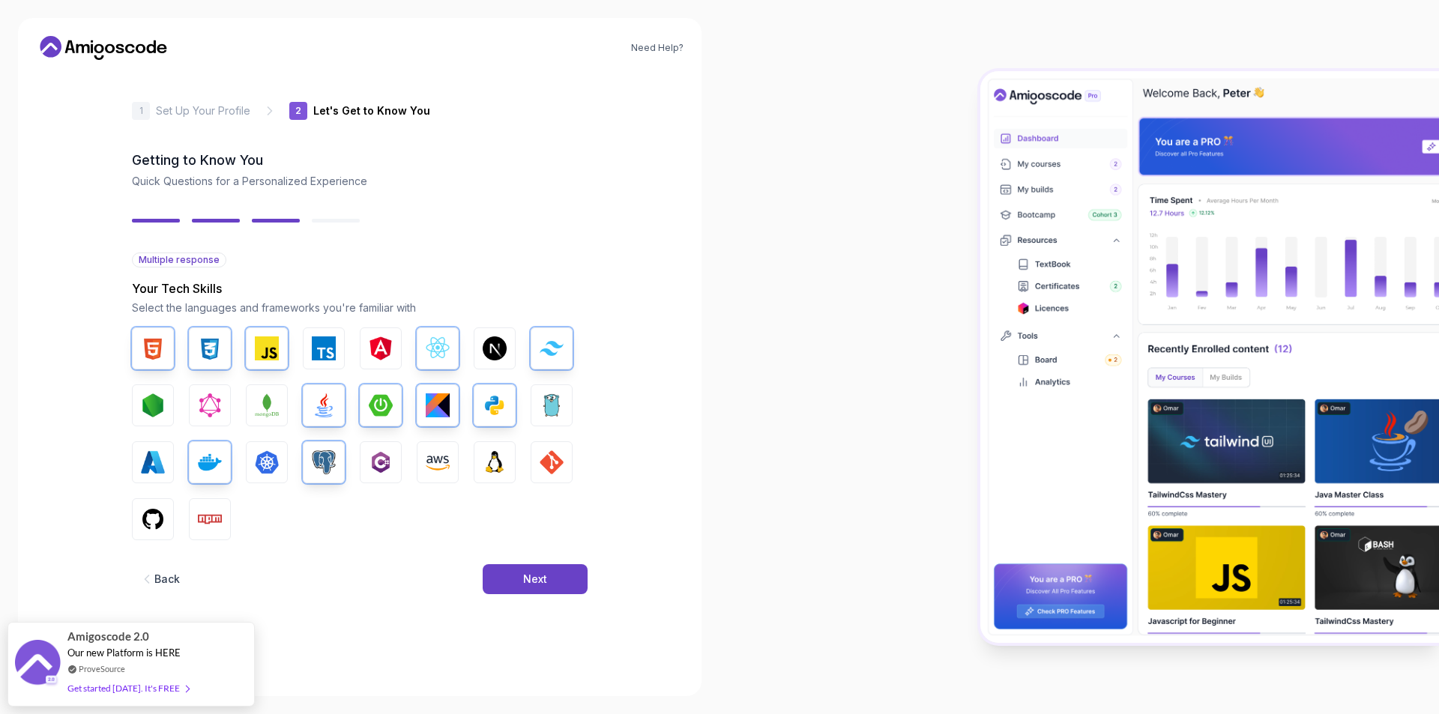
click at [372, 463] on img "button" at bounding box center [381, 463] width 24 height 24
drag, startPoint x: 502, startPoint y: 463, endPoint x: 511, endPoint y: 463, distance: 9.7
click at [502, 463] on img "button" at bounding box center [495, 463] width 24 height 24
drag, startPoint x: 548, startPoint y: 465, endPoint x: 543, endPoint y: 477, distance: 13.1
click at [549, 466] on img "button" at bounding box center [552, 463] width 24 height 24
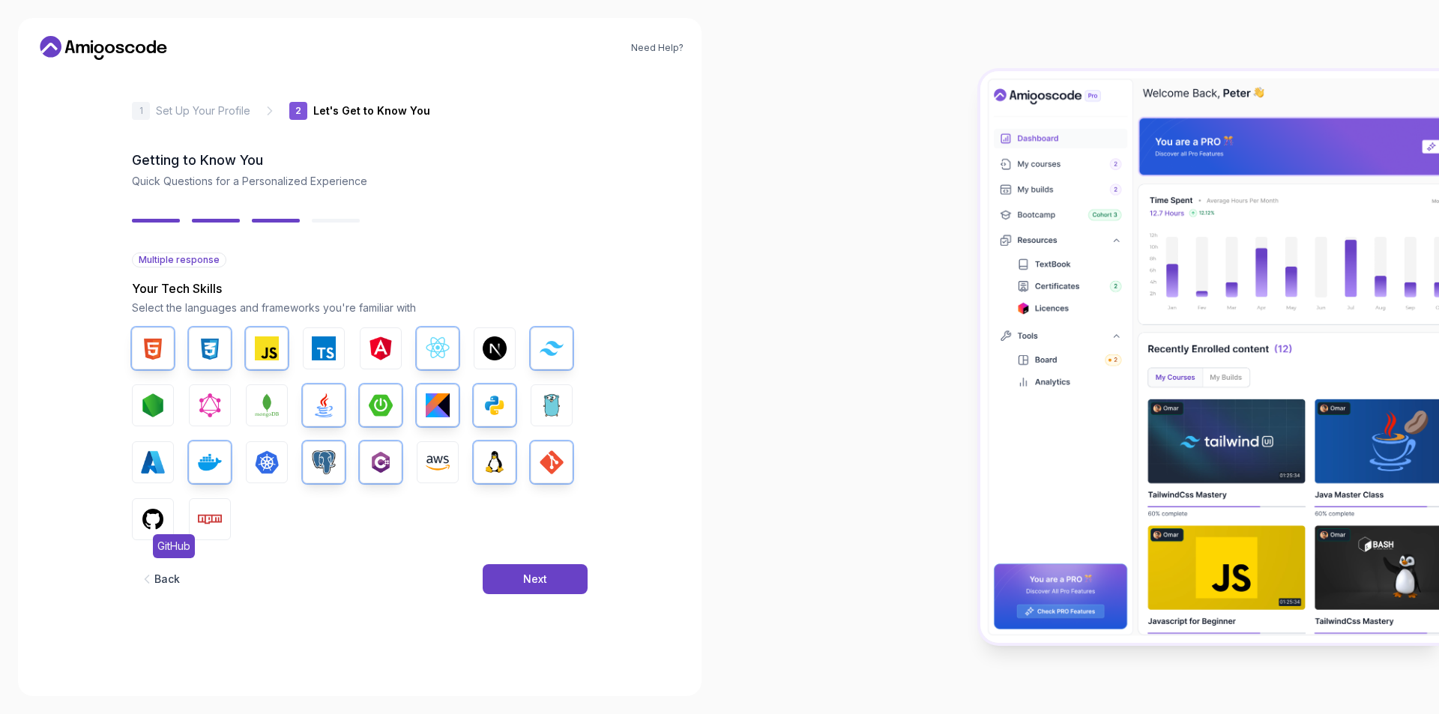
drag, startPoint x: 212, startPoint y: 528, endPoint x: 166, endPoint y: 526, distance: 46.5
click at [210, 528] on img "button" at bounding box center [210, 520] width 24 height 24
click at [165, 527] on button "GitHub" at bounding box center [153, 520] width 42 height 42
click at [539, 580] on div "Next" at bounding box center [535, 579] width 24 height 15
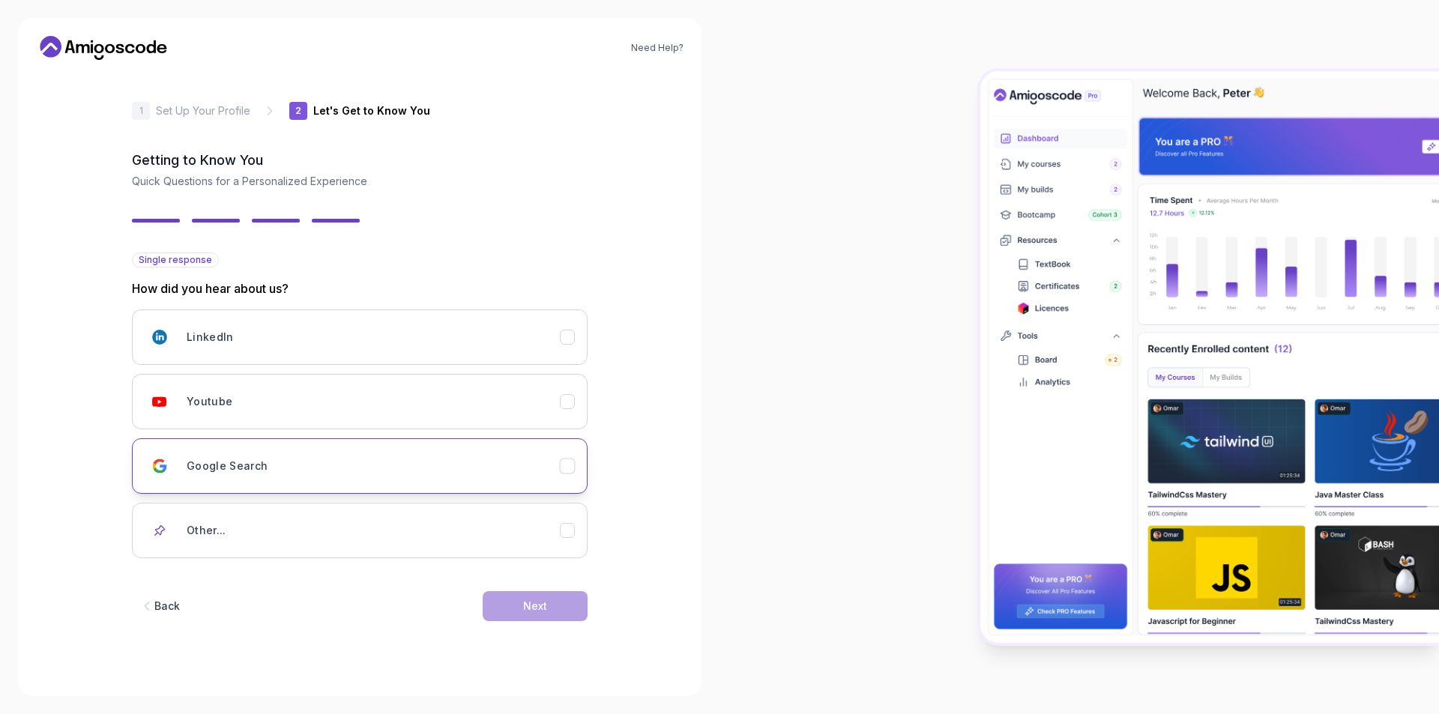
drag, startPoint x: 230, startPoint y: 398, endPoint x: 292, endPoint y: 454, distance: 83.3
click at [234, 401] on div "Youtube" at bounding box center [373, 402] width 373 height 30
click at [494, 602] on button "Next" at bounding box center [535, 607] width 105 height 30
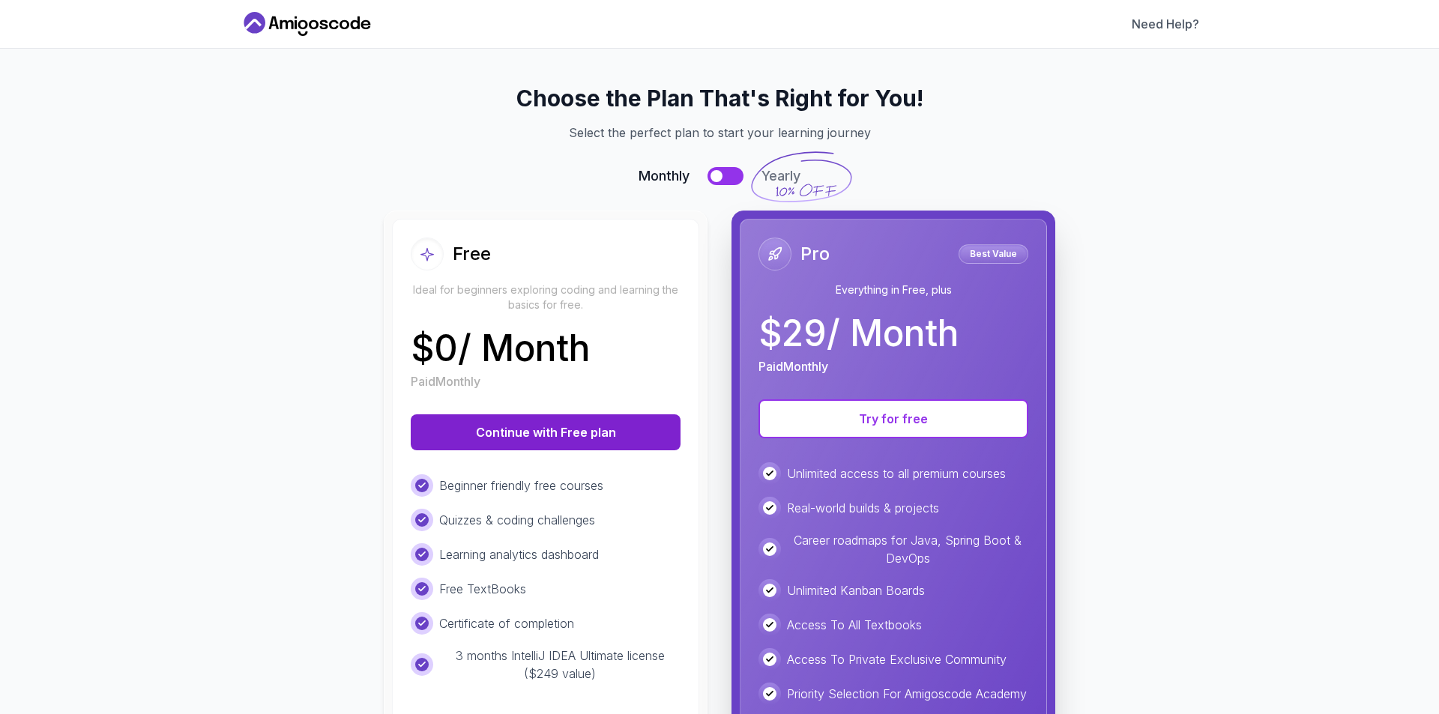
click at [531, 424] on button "Continue with Free plan" at bounding box center [546, 433] width 270 height 36
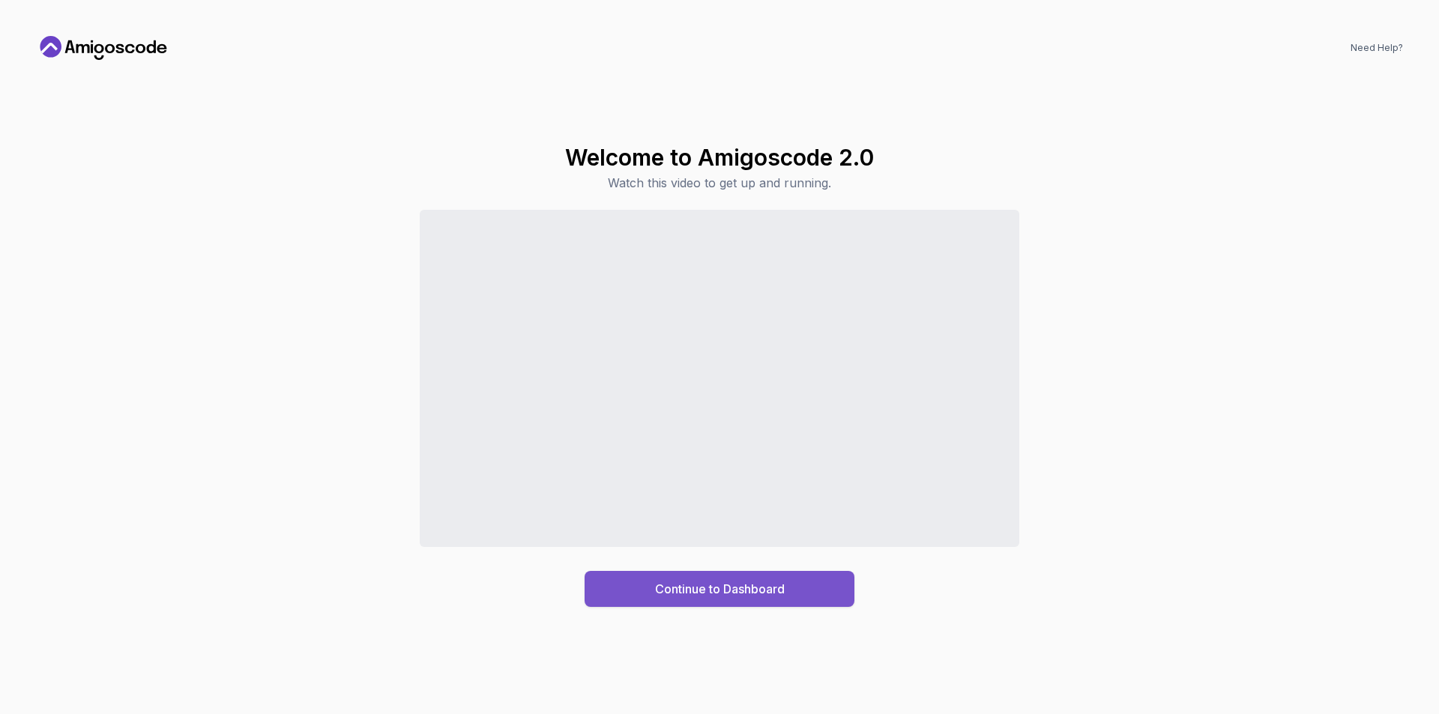
click at [705, 586] on div "Continue to Dashboard" at bounding box center [720, 589] width 130 height 18
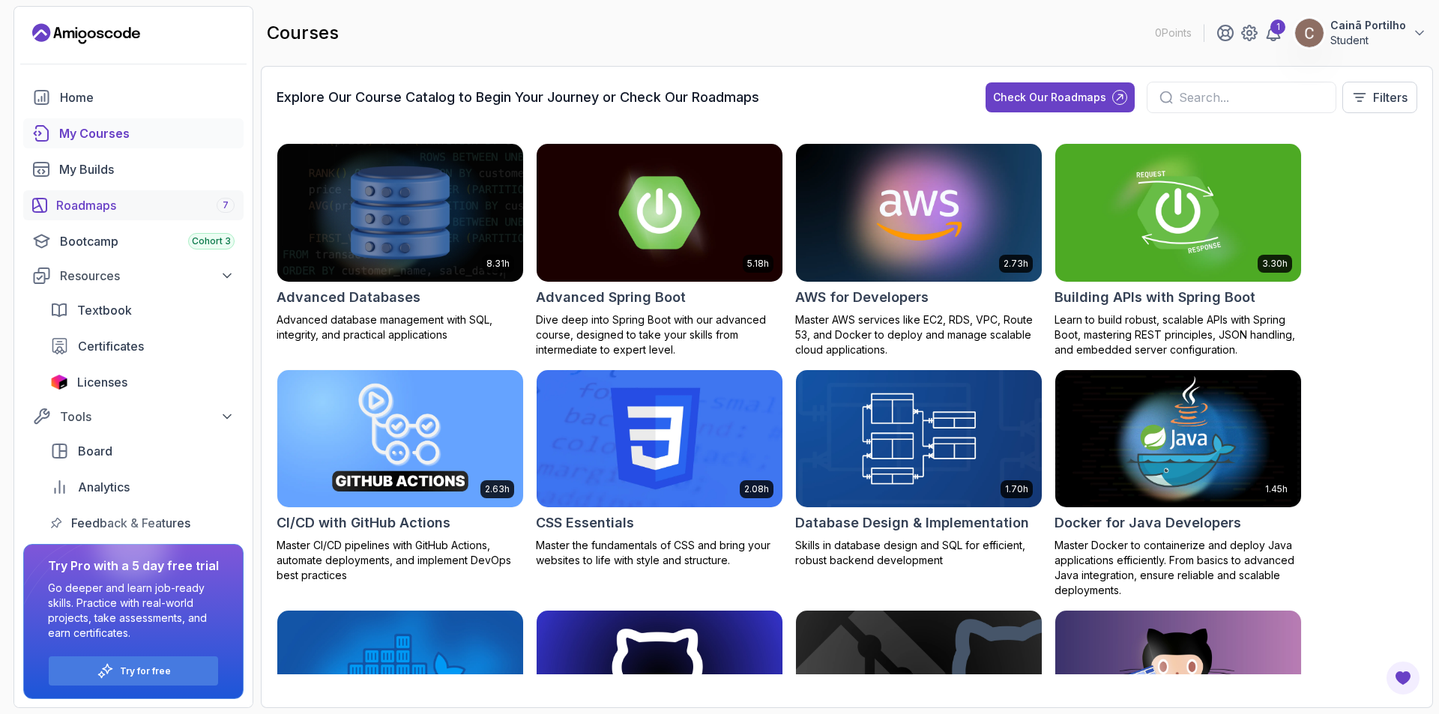
click at [86, 208] on div "Roadmaps 7" at bounding box center [145, 205] width 178 height 18
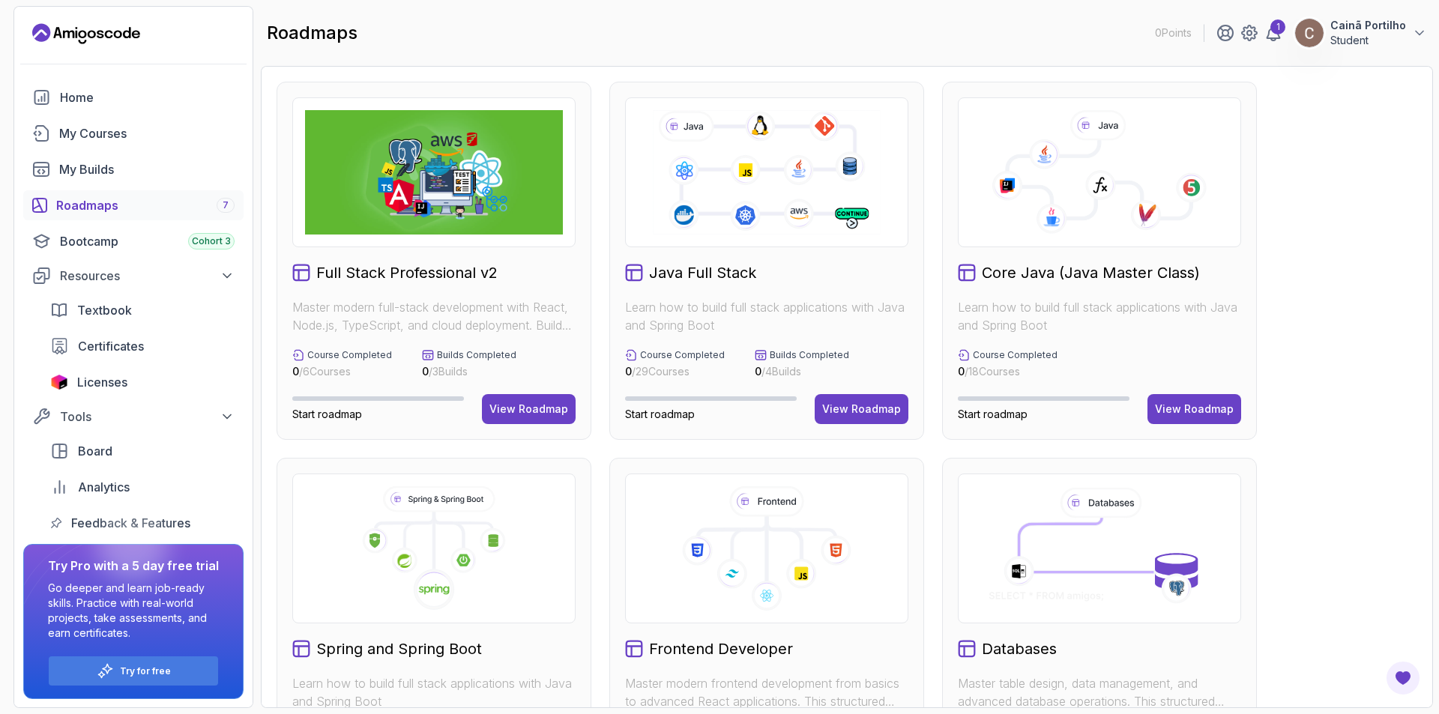
scroll to position [300, 0]
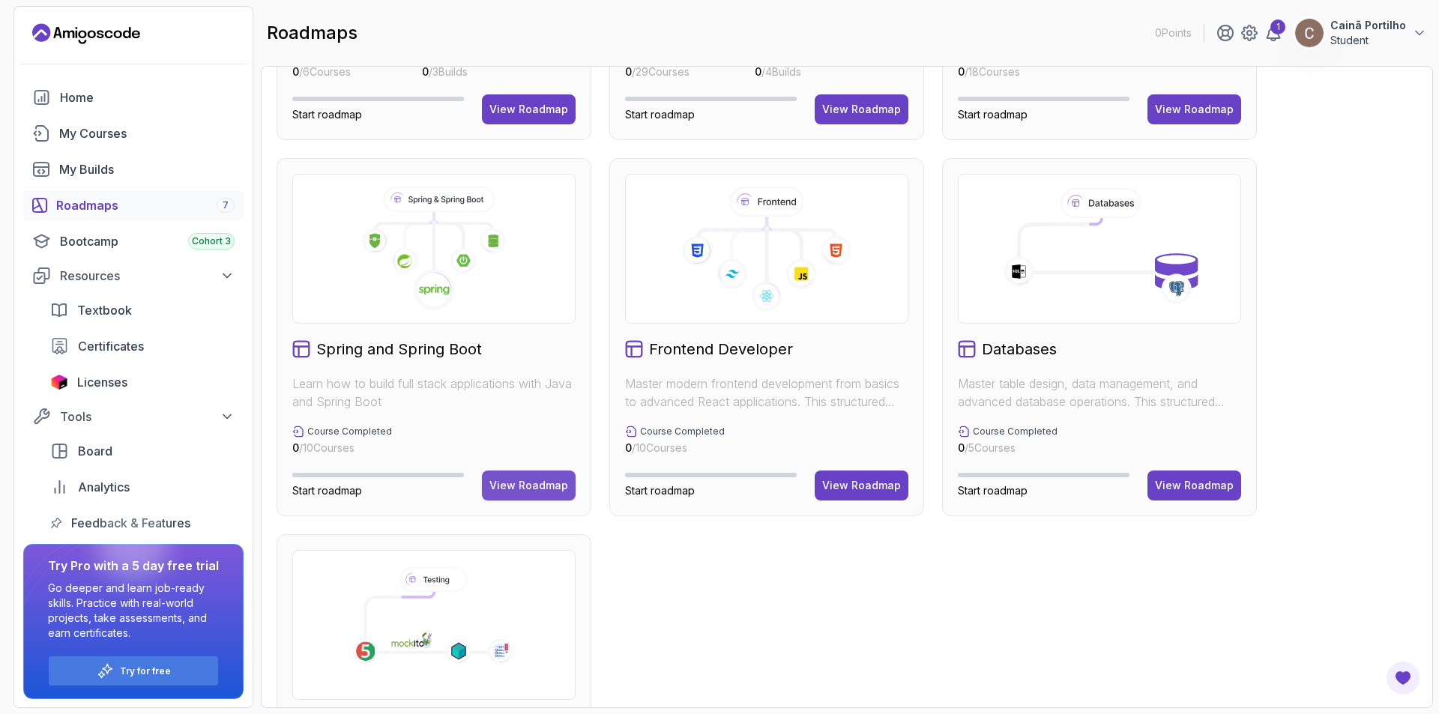
click at [553, 495] on button "View Roadmap" at bounding box center [529, 486] width 94 height 30
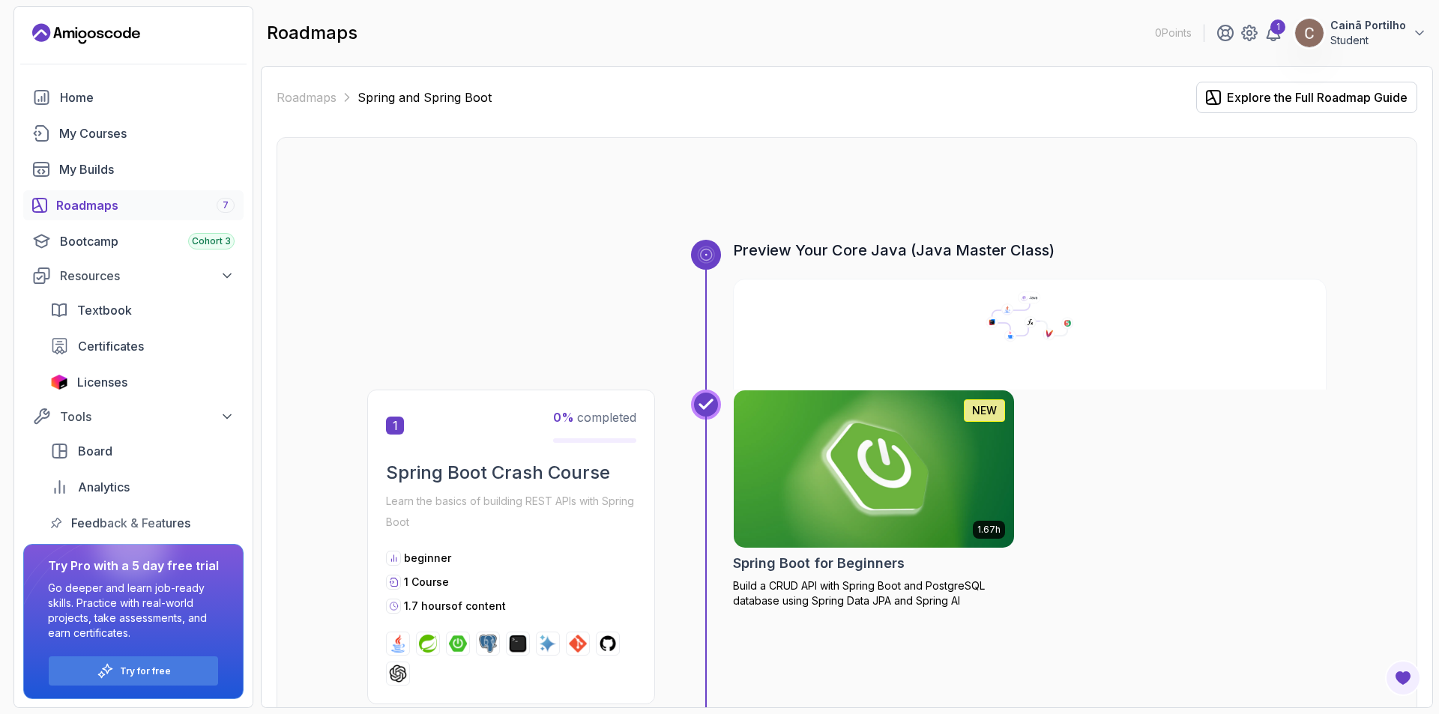
click at [963, 466] on img at bounding box center [874, 469] width 295 height 165
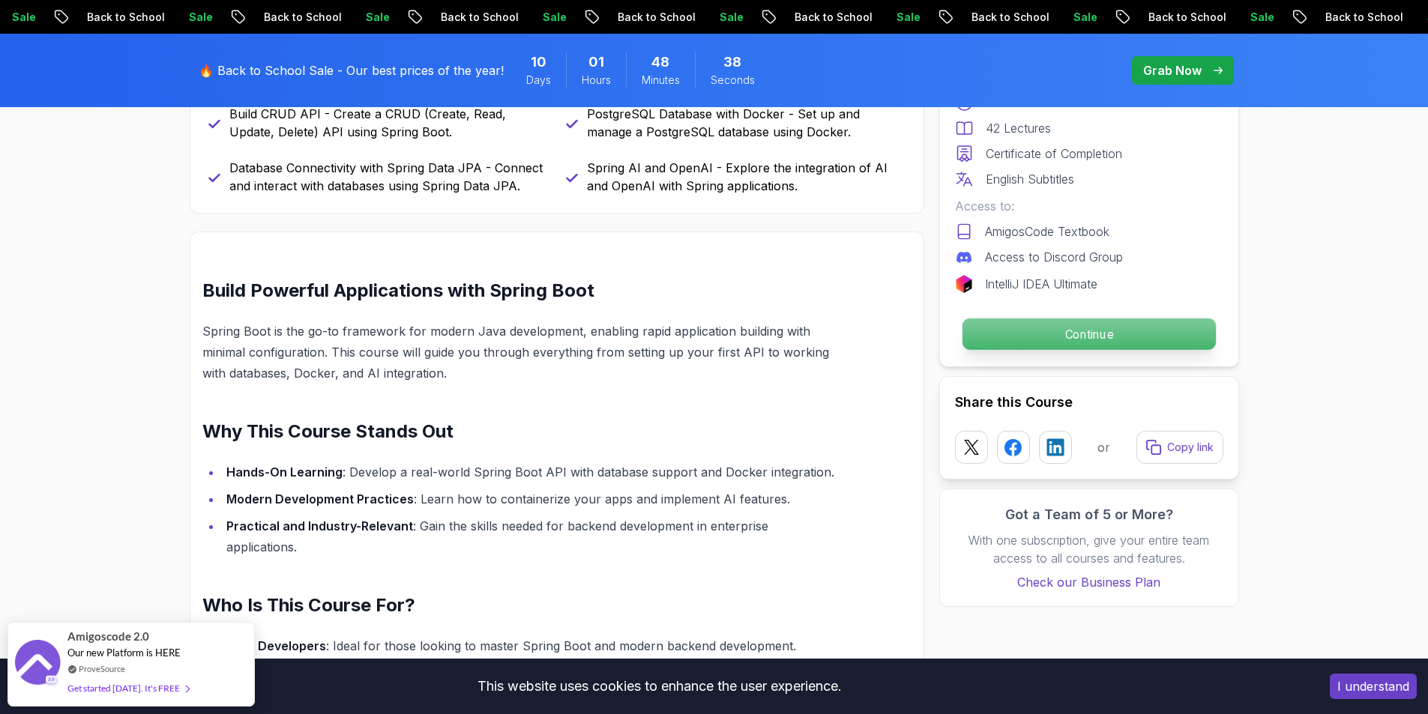
scroll to position [450, 0]
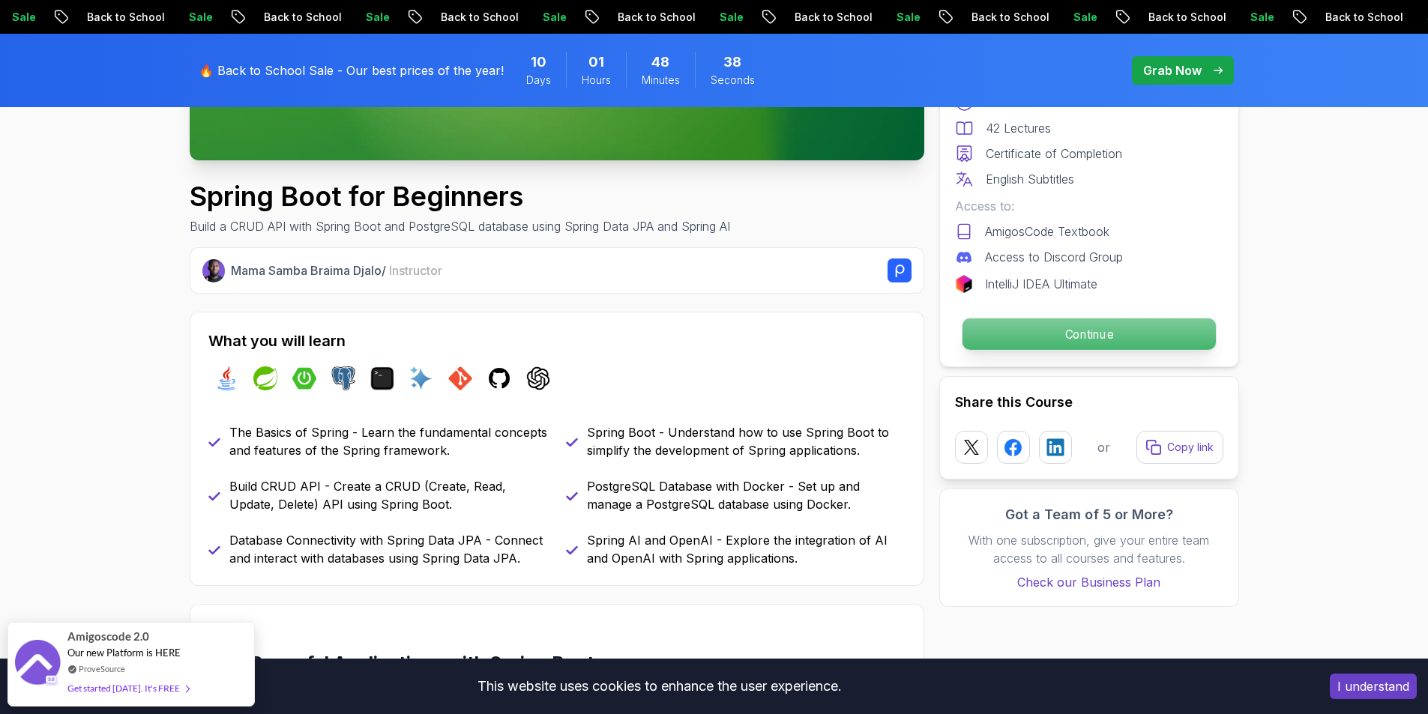
click at [1057, 344] on p "Continue" at bounding box center [1088, 334] width 253 height 31
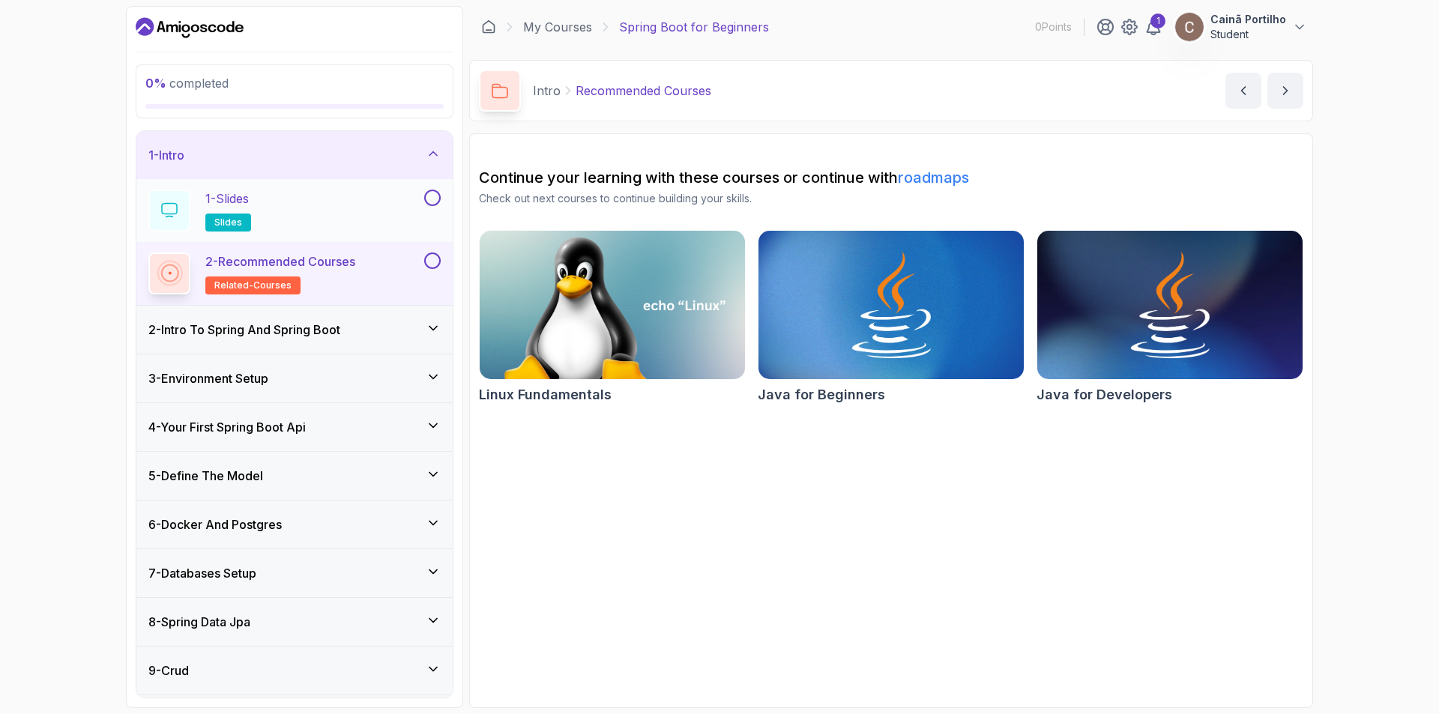
click at [303, 199] on div "1 - Slides slides" at bounding box center [284, 211] width 273 height 42
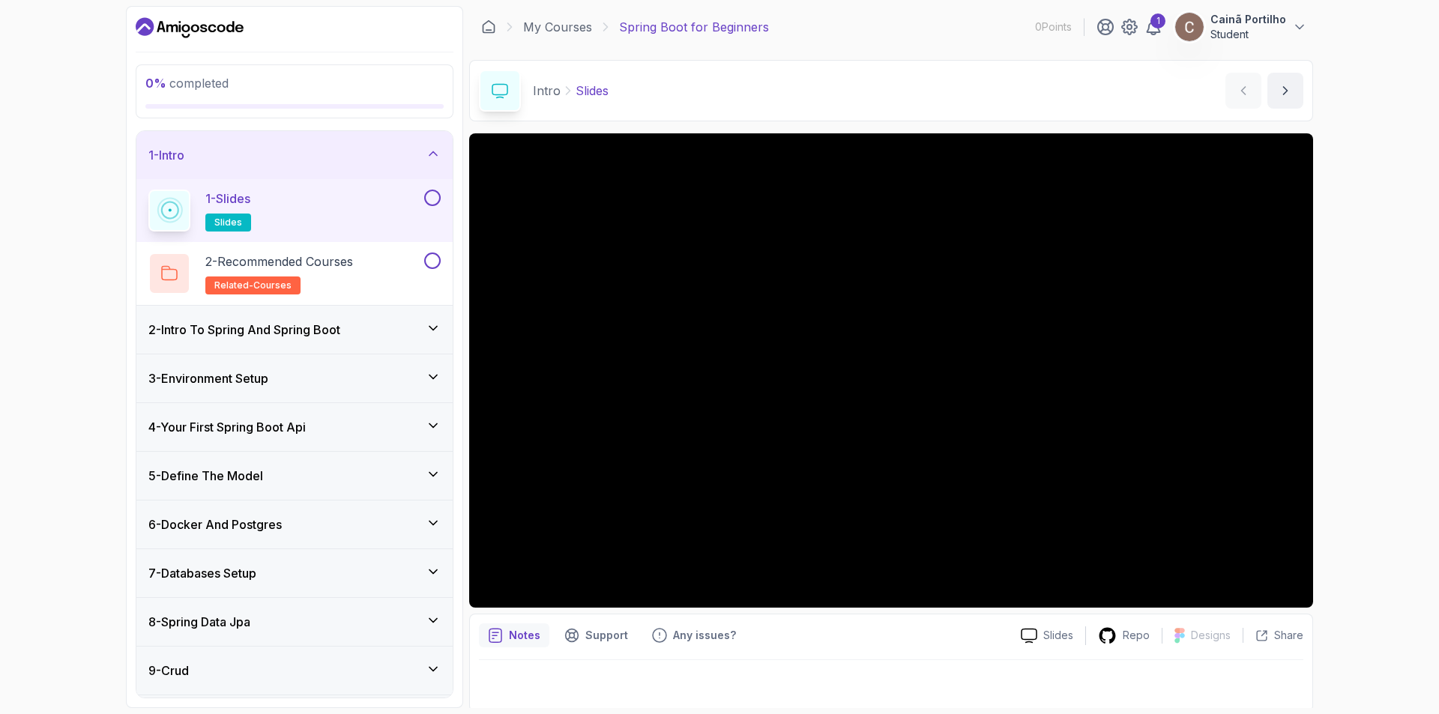
click at [1050, 55] on main "My Courses Spring Boot for Beginners 0 Points 1 Cainã Portilho Student 1 - Intr…" at bounding box center [891, 357] width 844 height 702
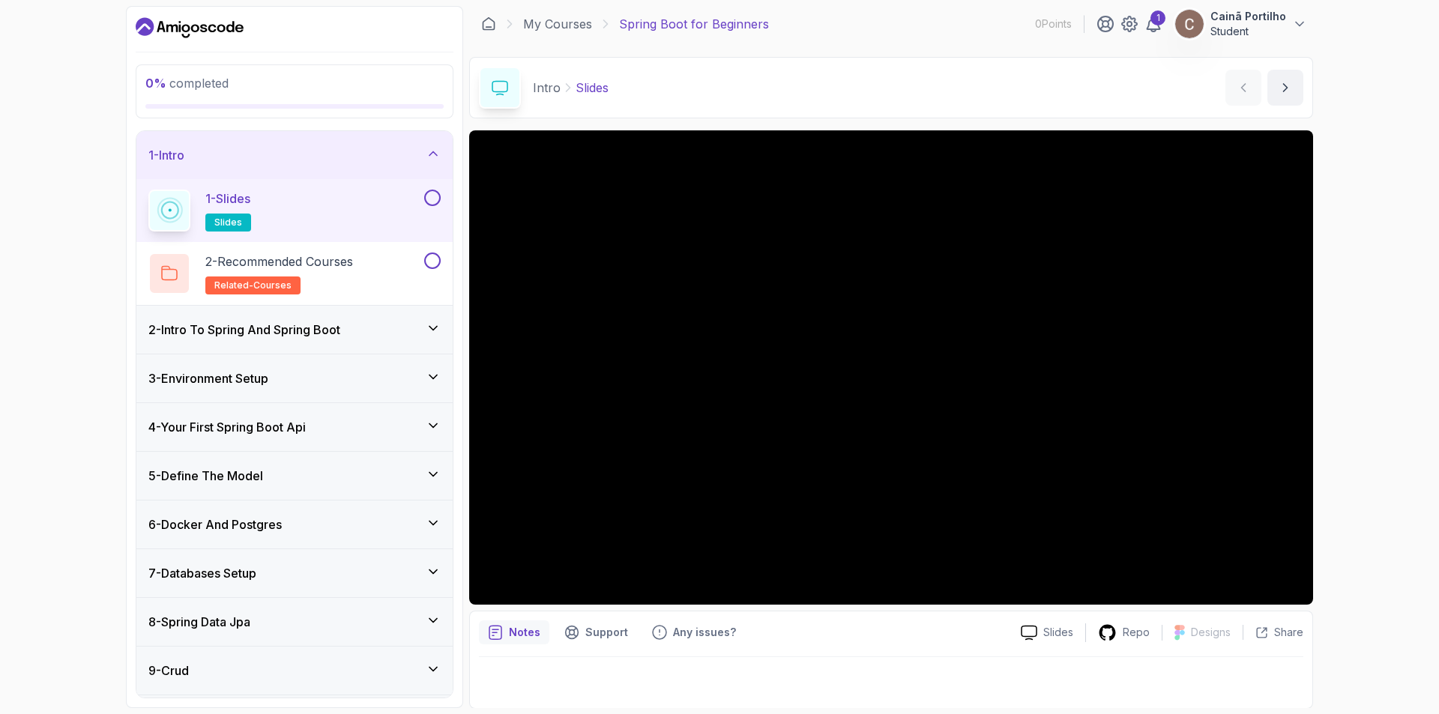
scroll to position [4, 0]
click at [346, 339] on div "2 - Intro To Spring And Spring Boot" at bounding box center [294, 330] width 316 height 48
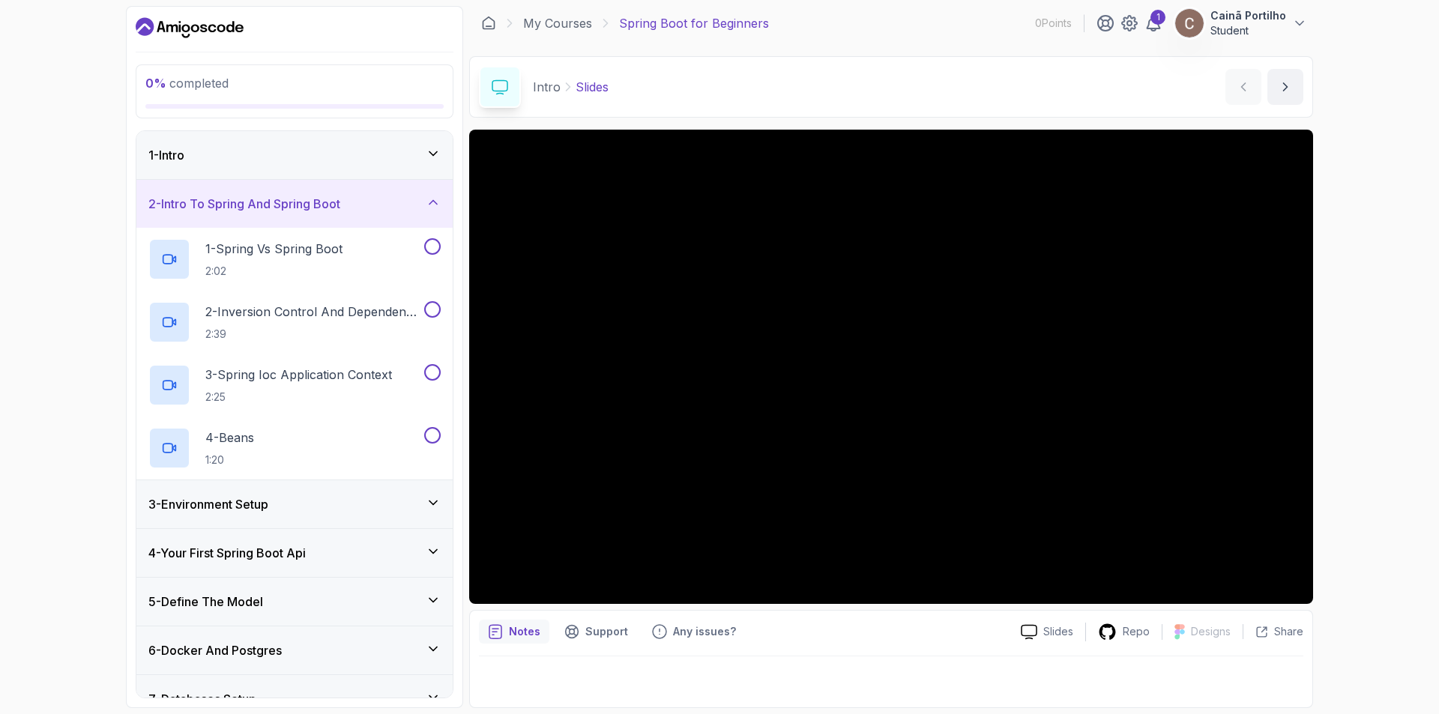
click at [419, 193] on div "2 - Intro To Spring And Spring Boot" at bounding box center [294, 204] width 316 height 48
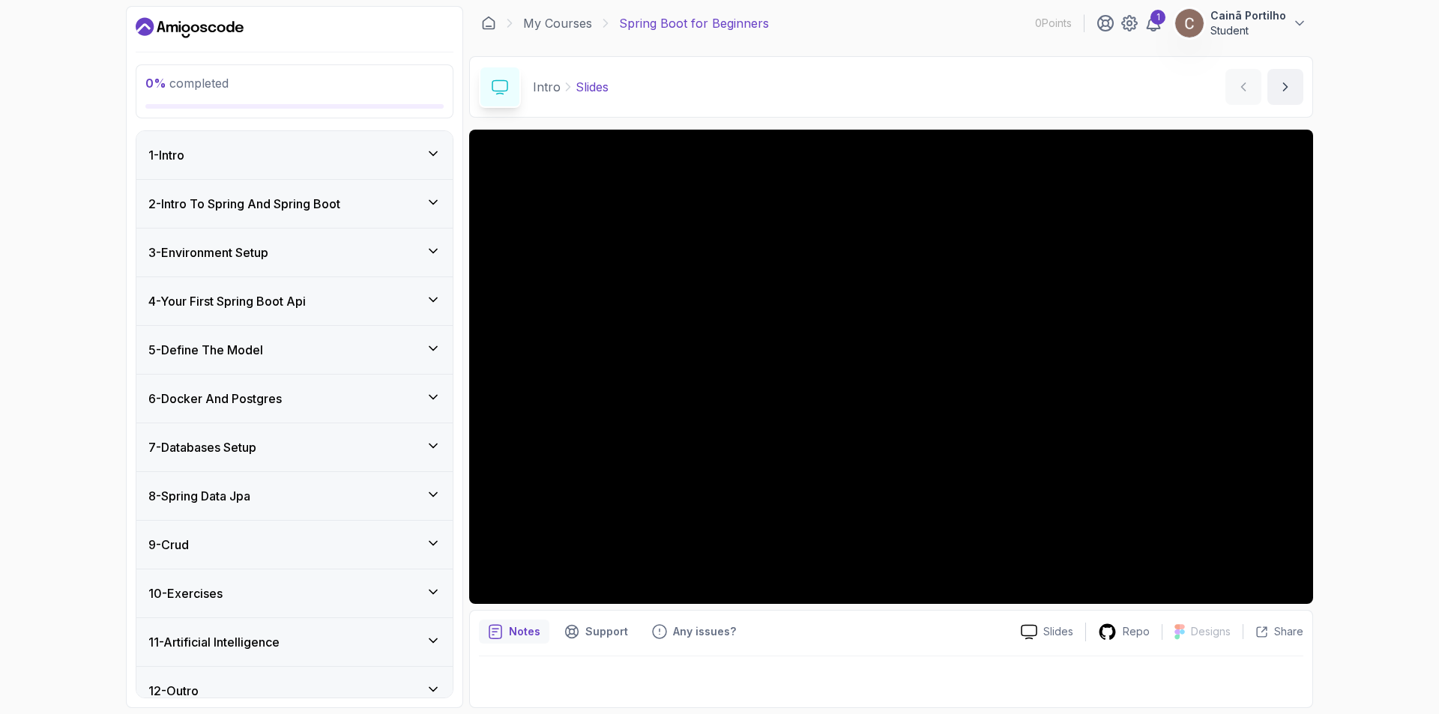
click at [49, 175] on div "0 % completed 1 - Intro 2 - Intro To Spring And Spring Boot 3 - Environment Set…" at bounding box center [719, 357] width 1439 height 714
click at [228, 34] on icon "Dashboard" at bounding box center [190, 28] width 108 height 24
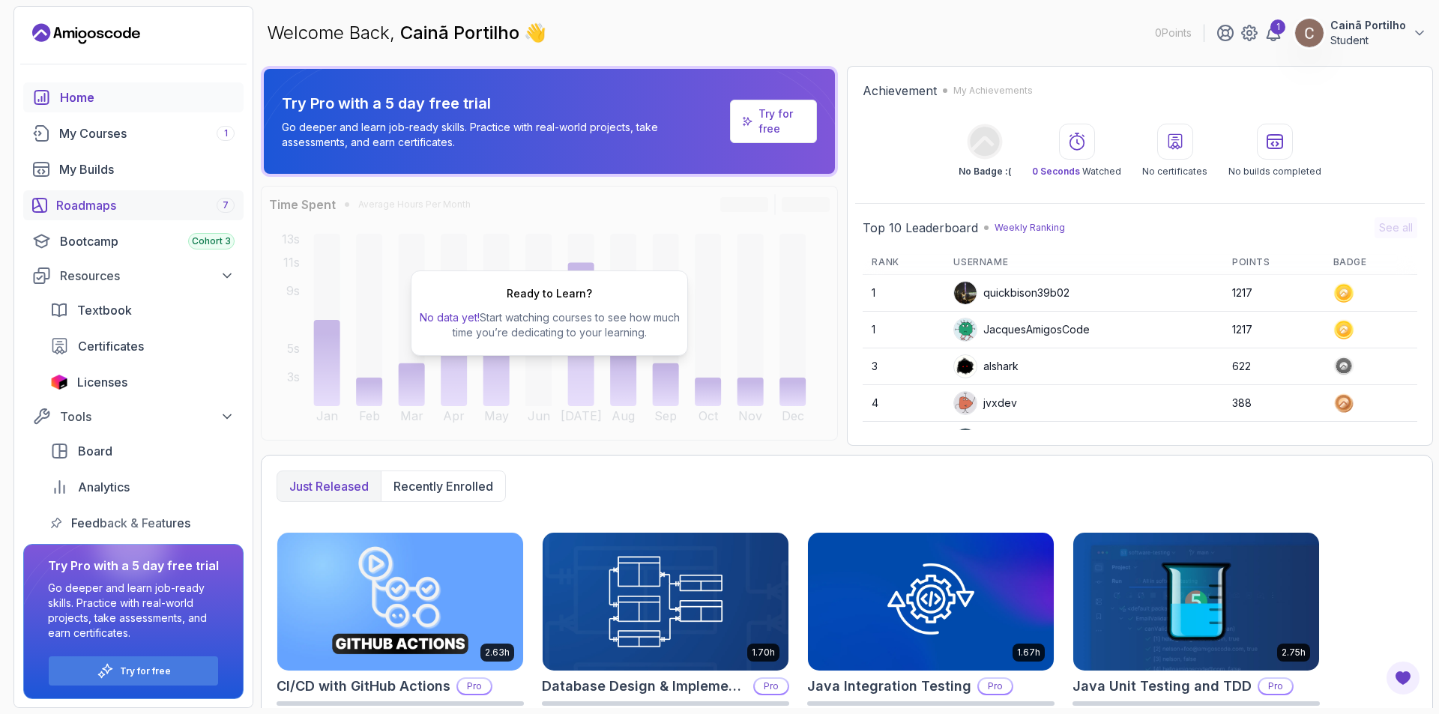
click at [103, 212] on div "Roadmaps 7" at bounding box center [145, 205] width 178 height 18
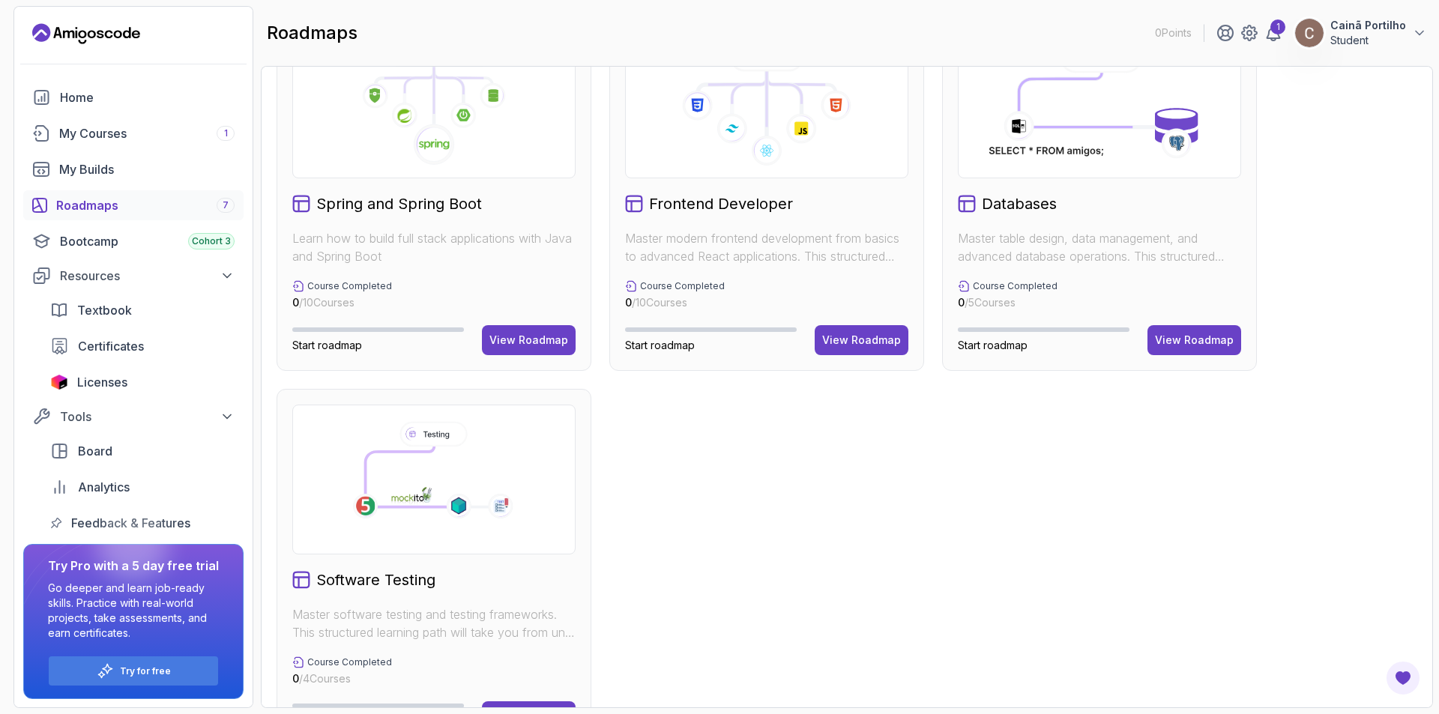
scroll to position [500, 0]
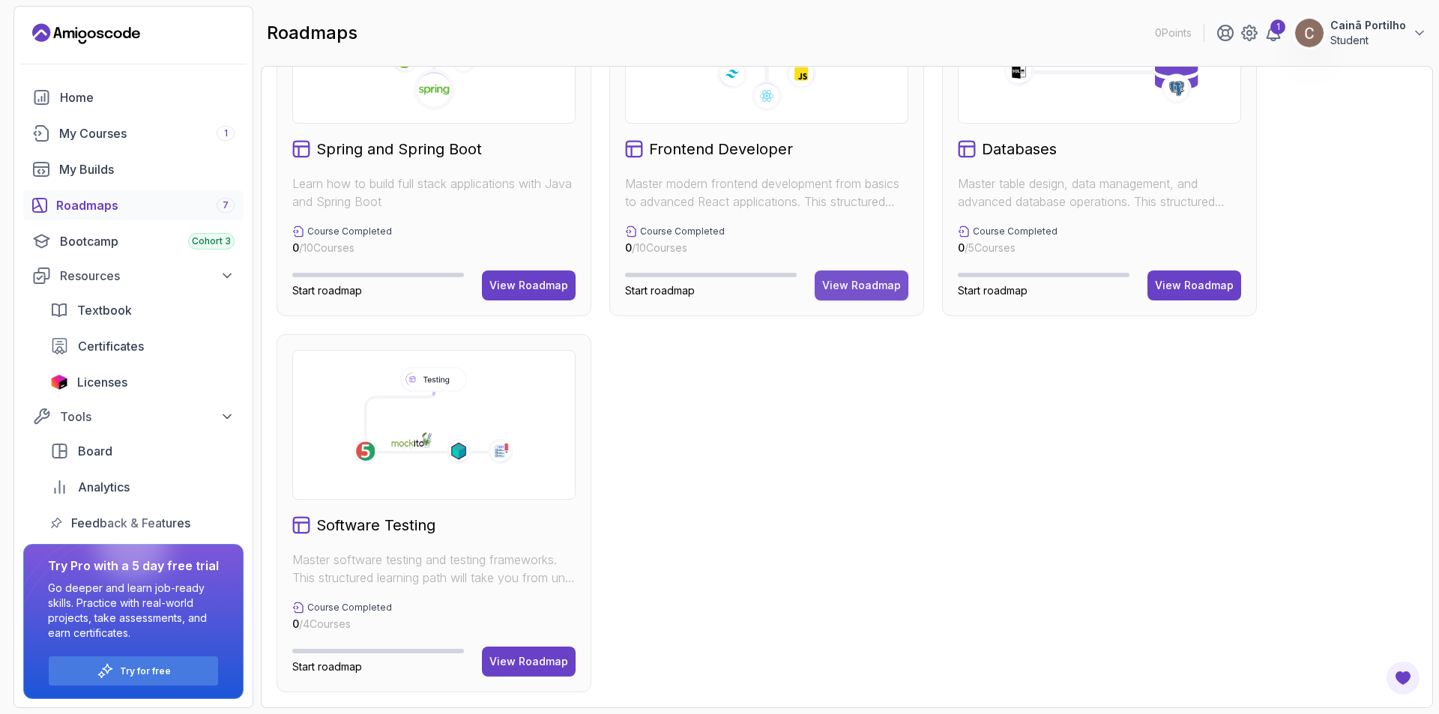
click at [880, 290] on div "View Roadmap" at bounding box center [861, 285] width 79 height 15
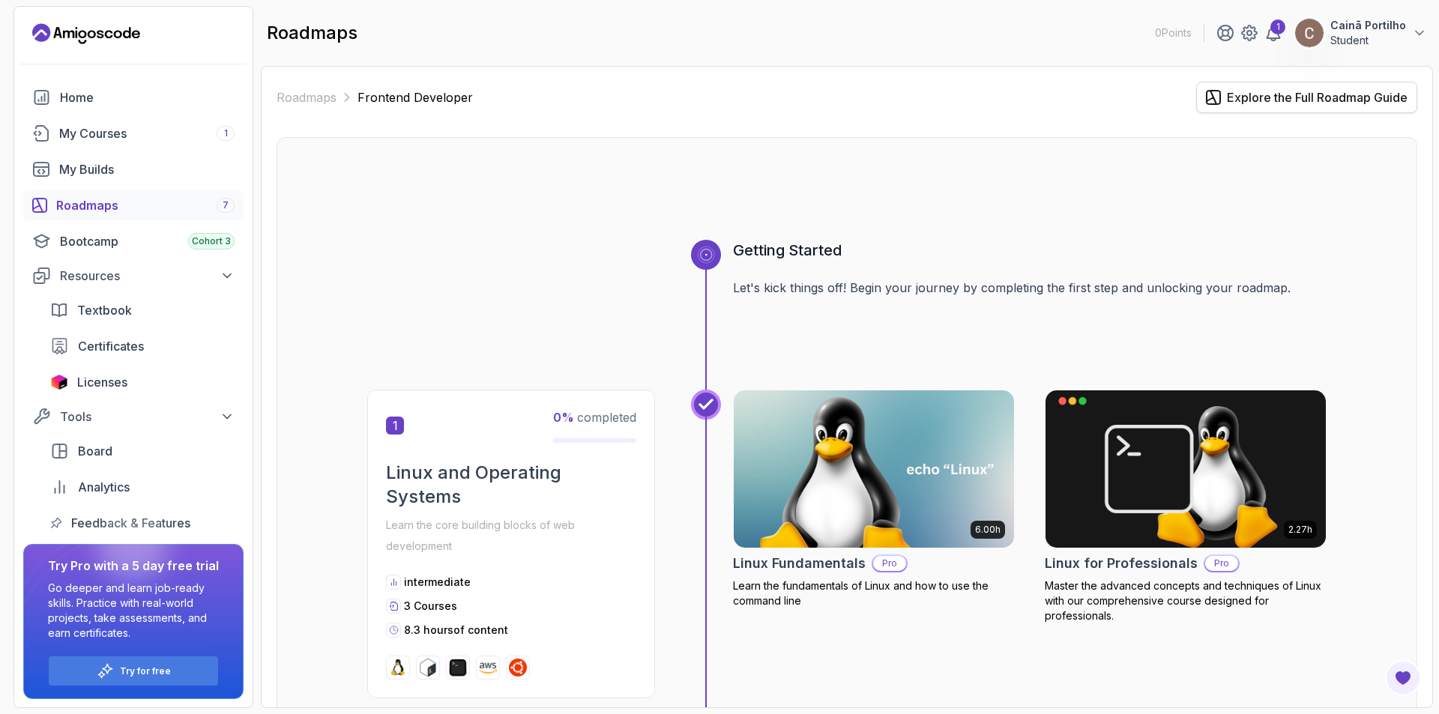
click at [1236, 97] on div "Explore the Full Roadmap Guide" at bounding box center [1317, 97] width 181 height 18
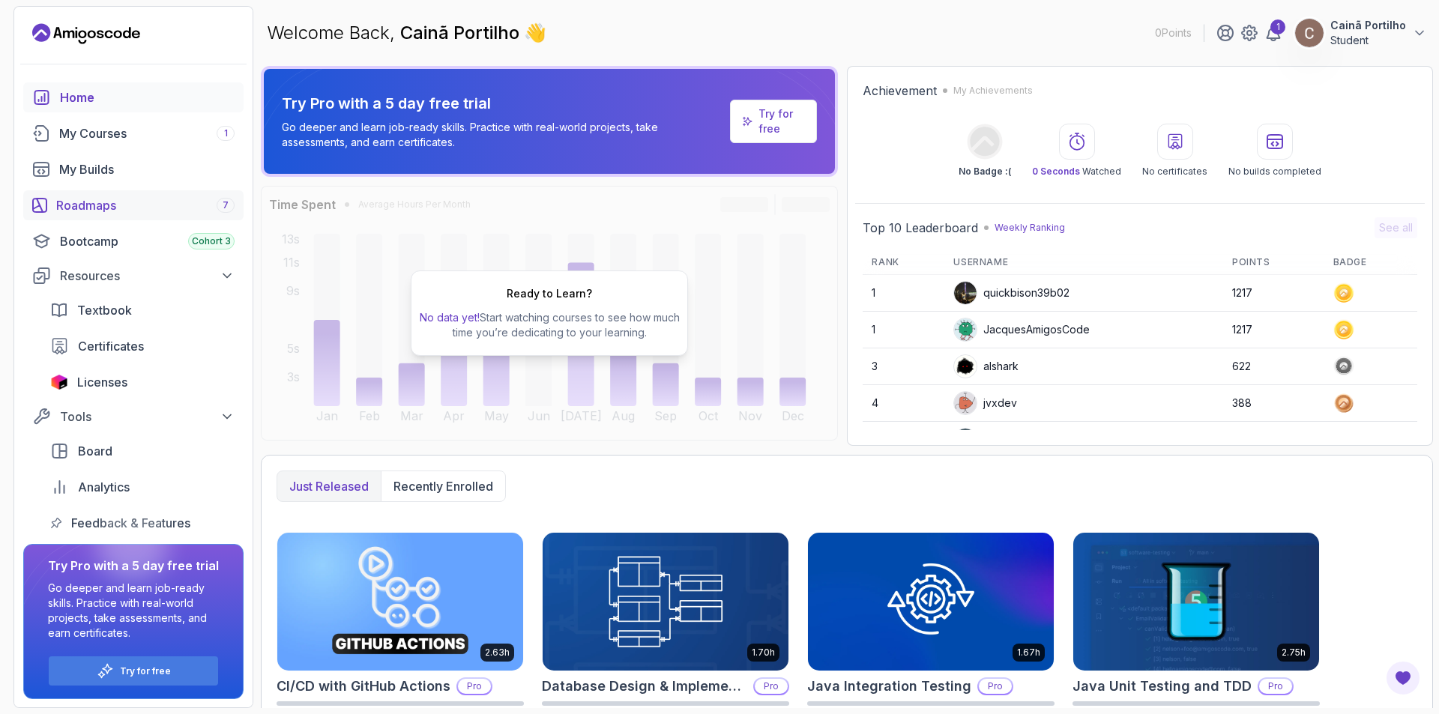
click at [59, 202] on div "Roadmaps 7" at bounding box center [145, 205] width 178 height 18
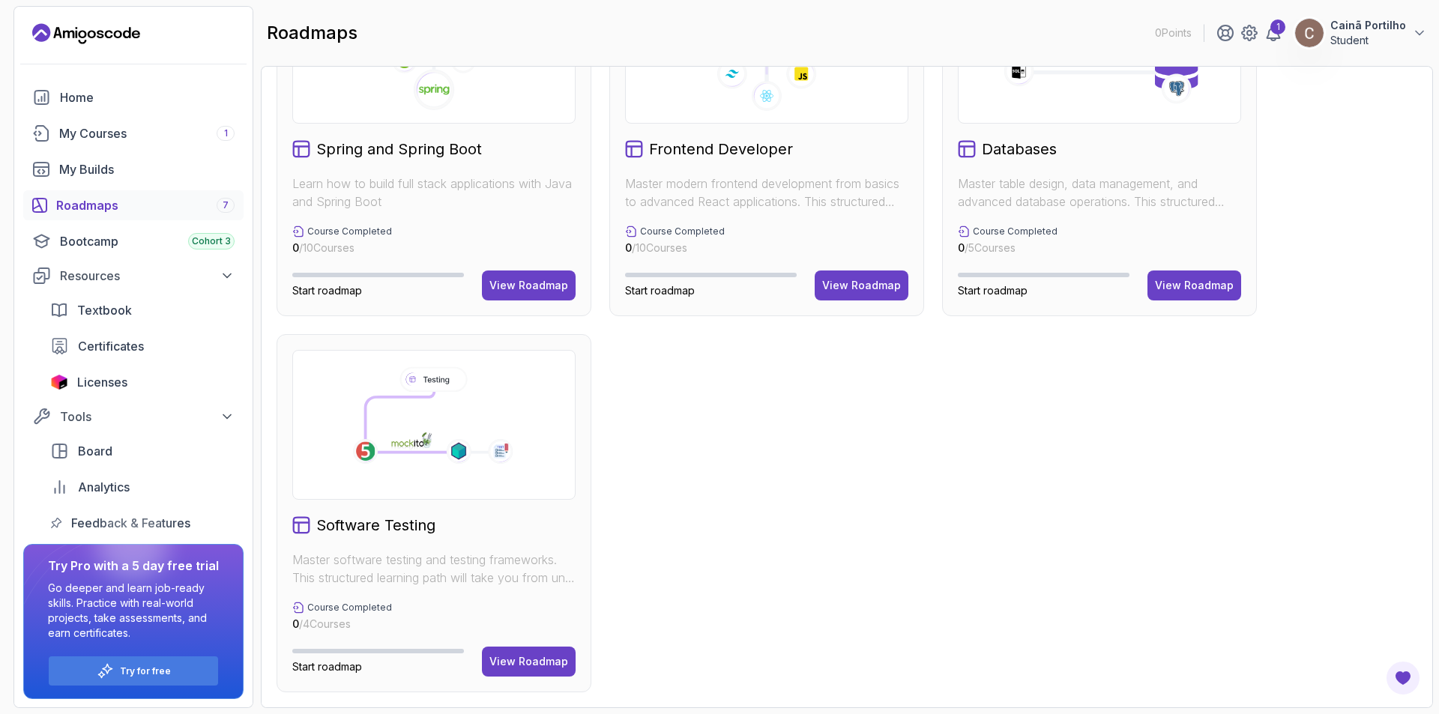
scroll to position [275, 0]
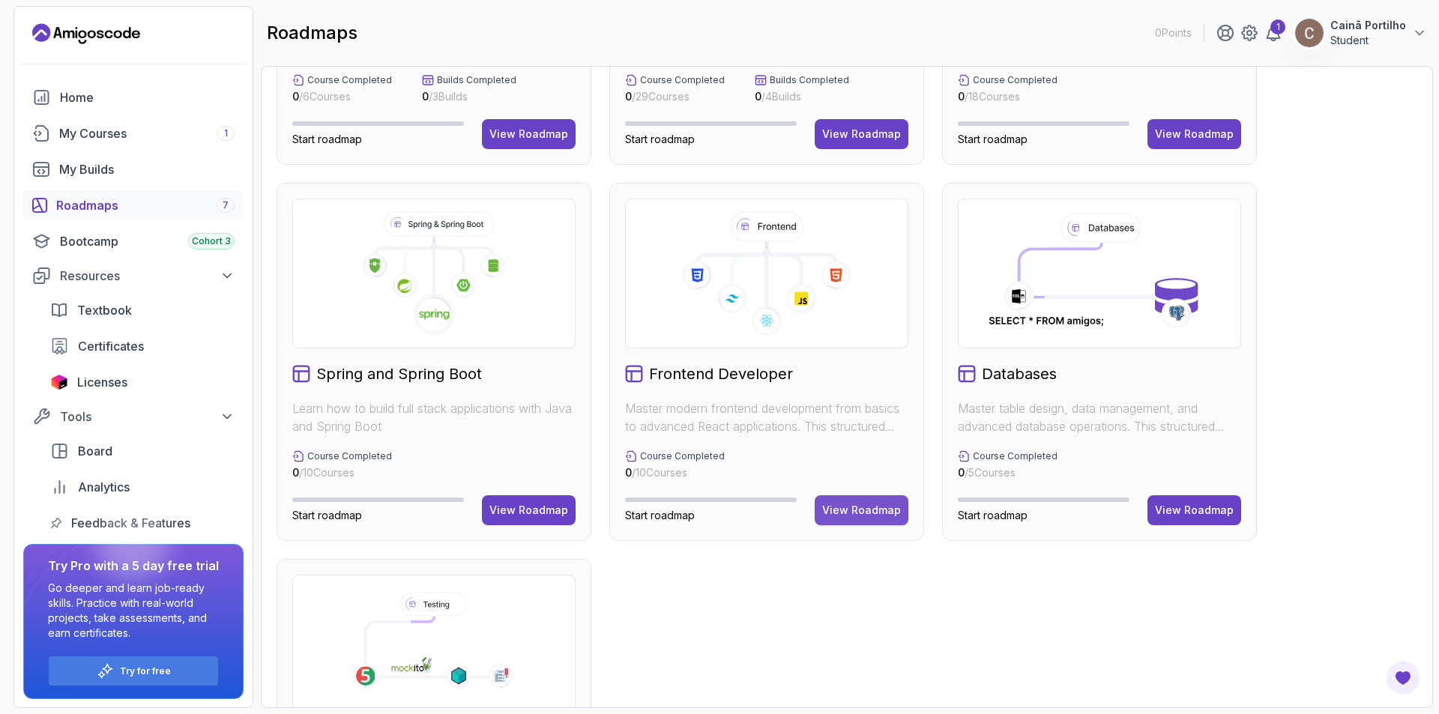
click at [833, 500] on button "View Roadmap" at bounding box center [862, 511] width 94 height 30
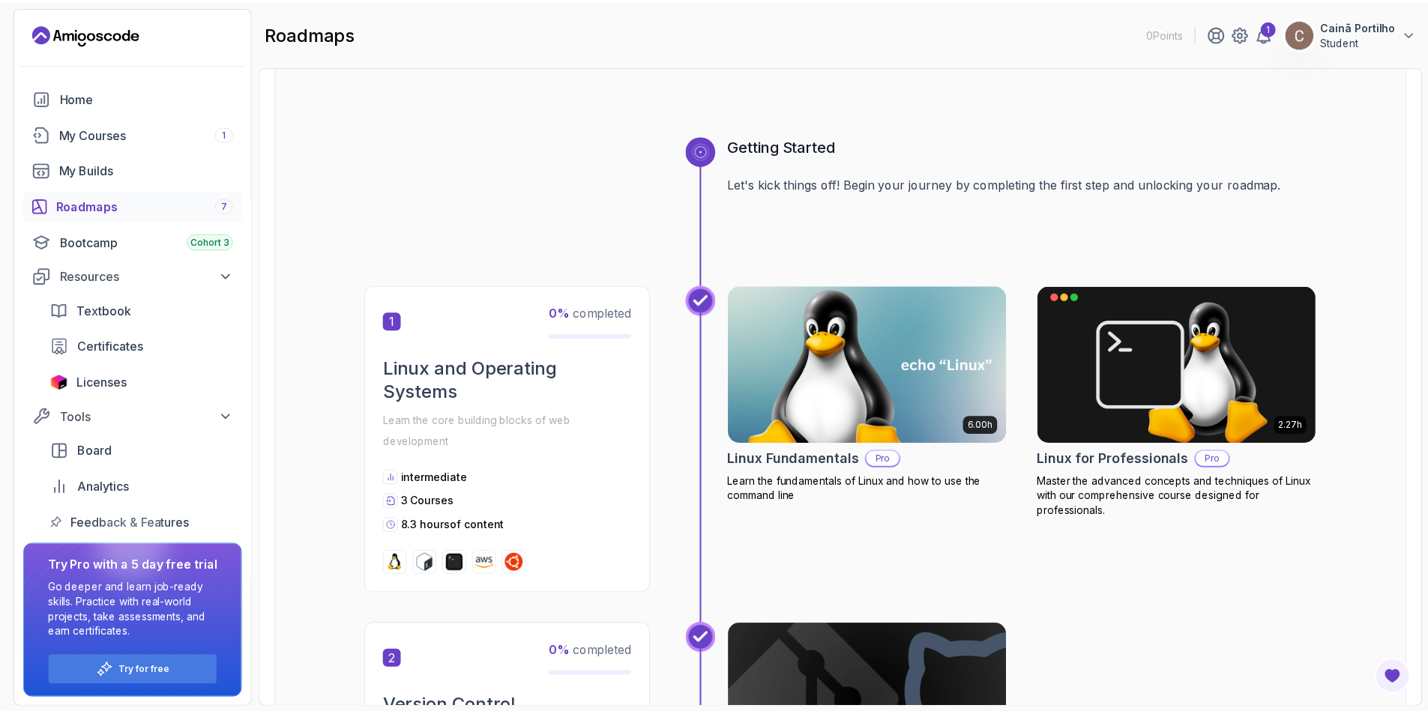
scroll to position [90, 0]
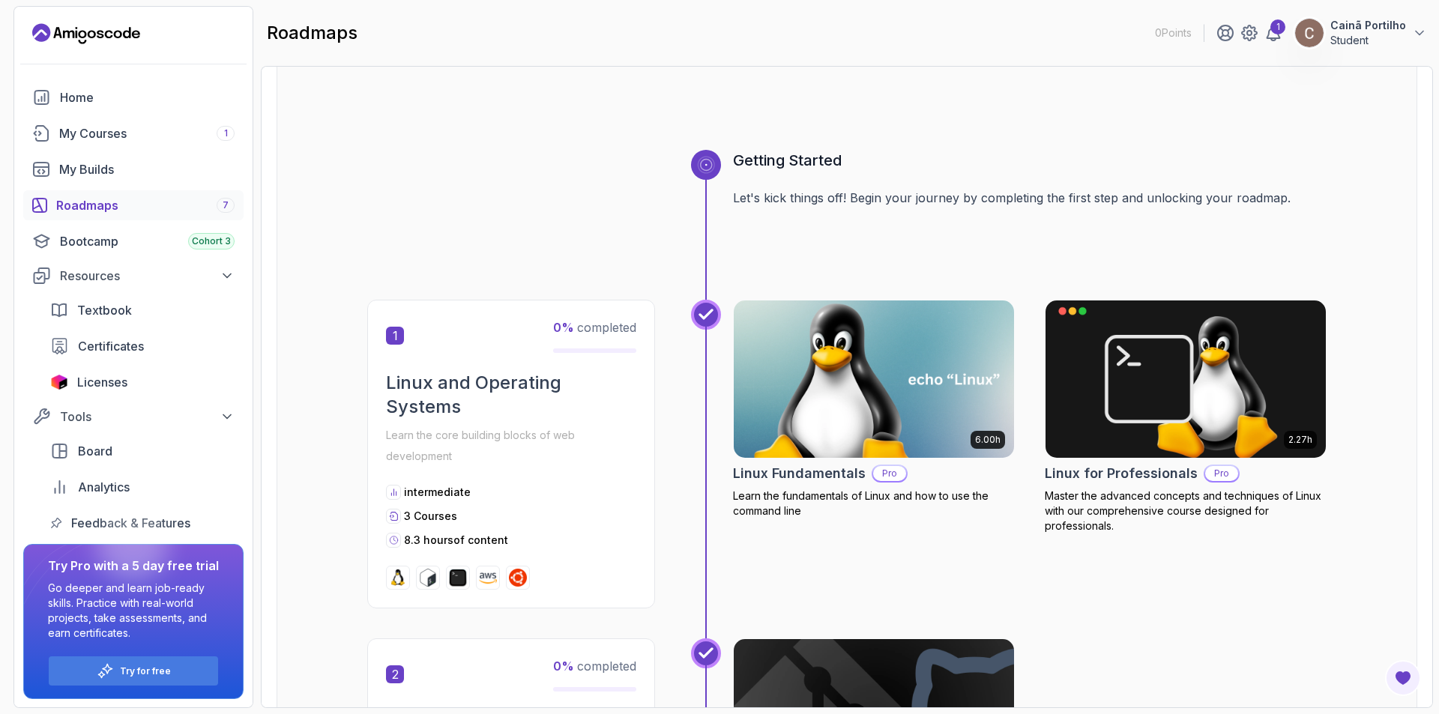
click at [837, 327] on img at bounding box center [874, 379] width 295 height 165
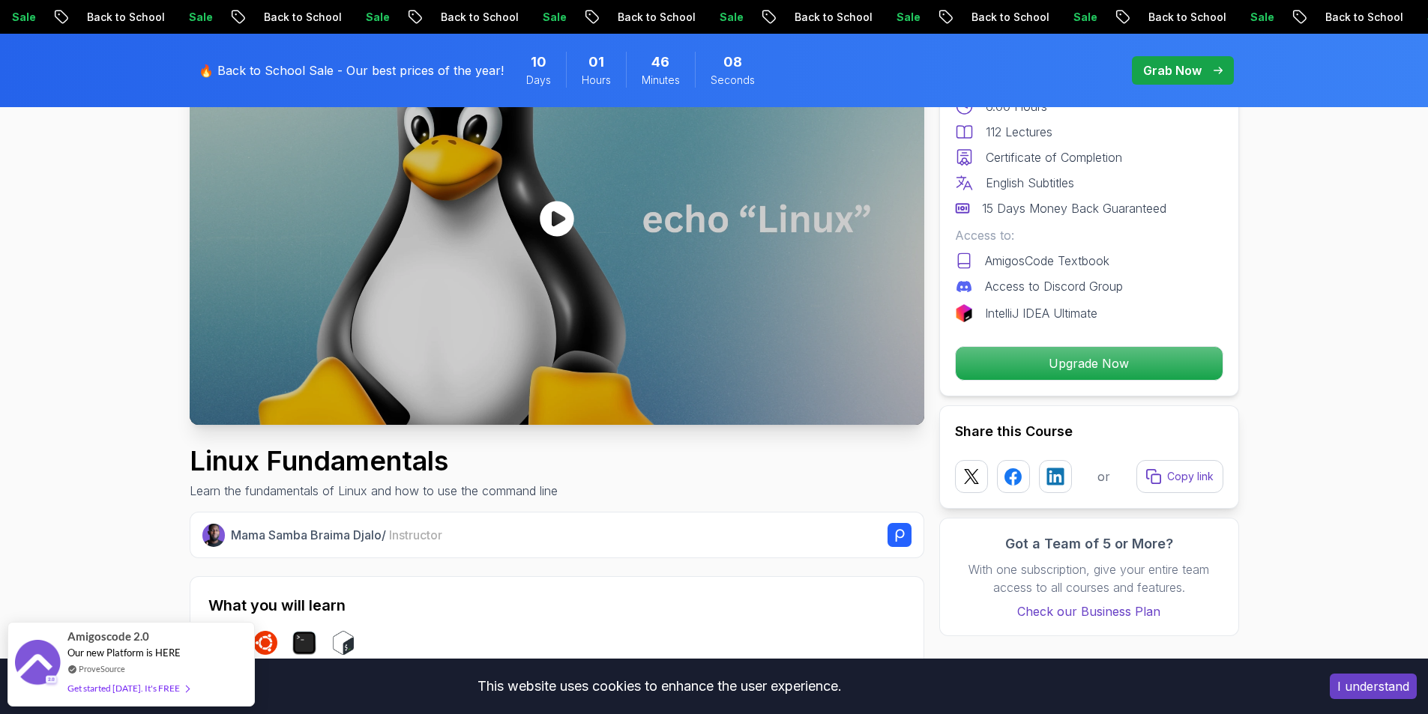
scroll to position [225, 0]
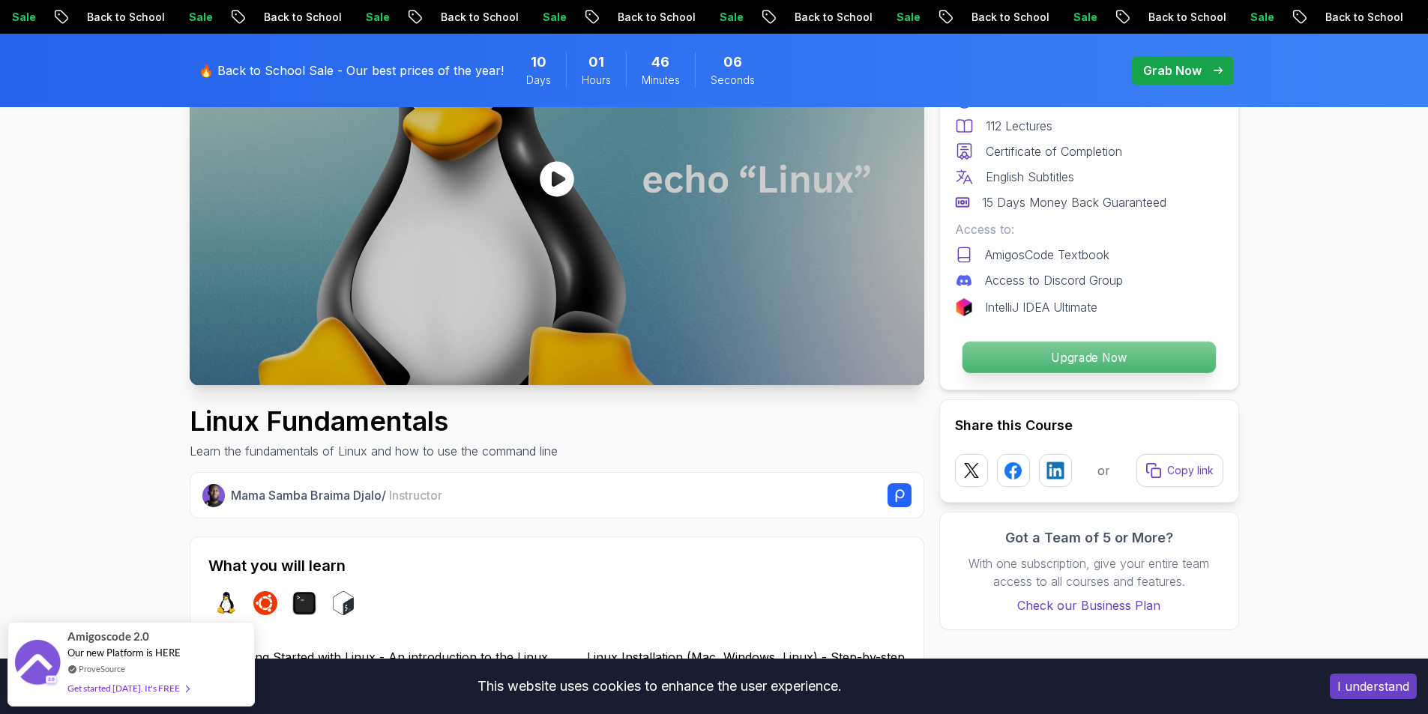
click at [1101, 355] on p "Upgrade Now" at bounding box center [1088, 357] width 253 height 31
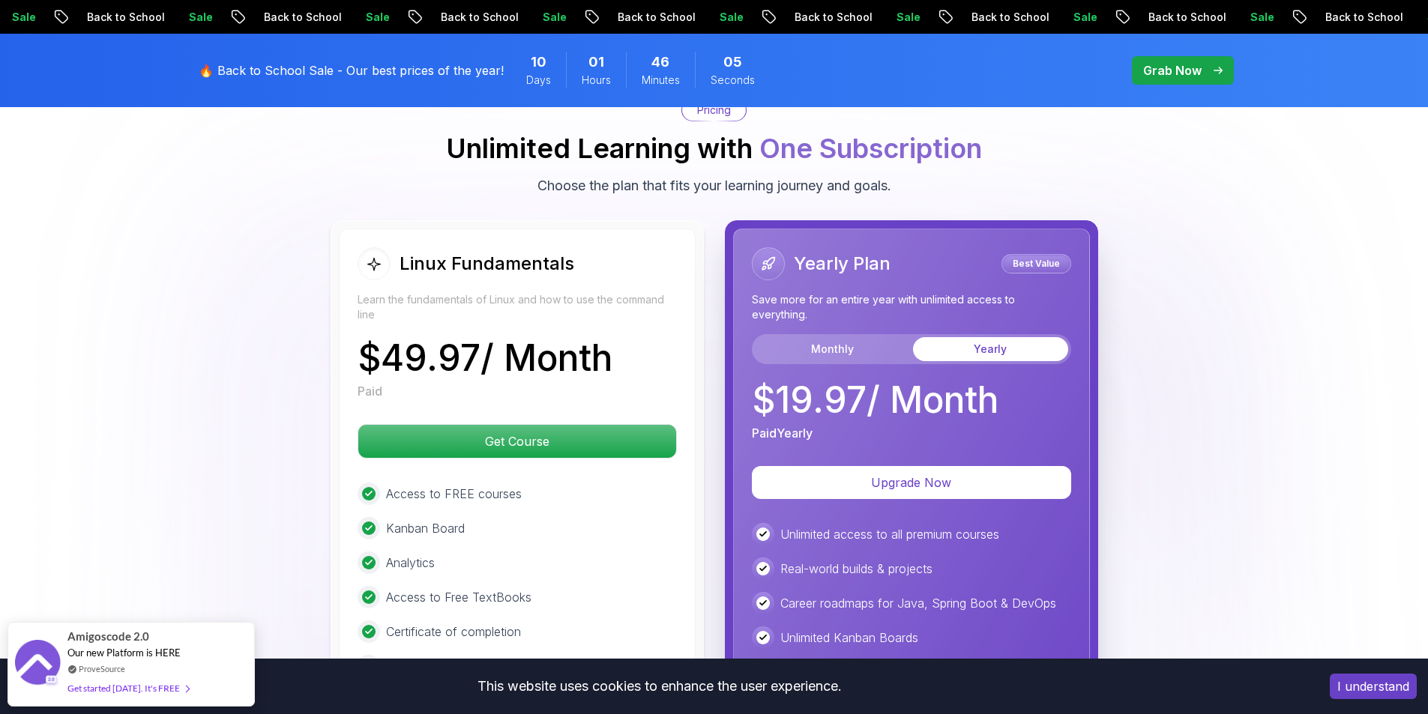
scroll to position [3326, 0]
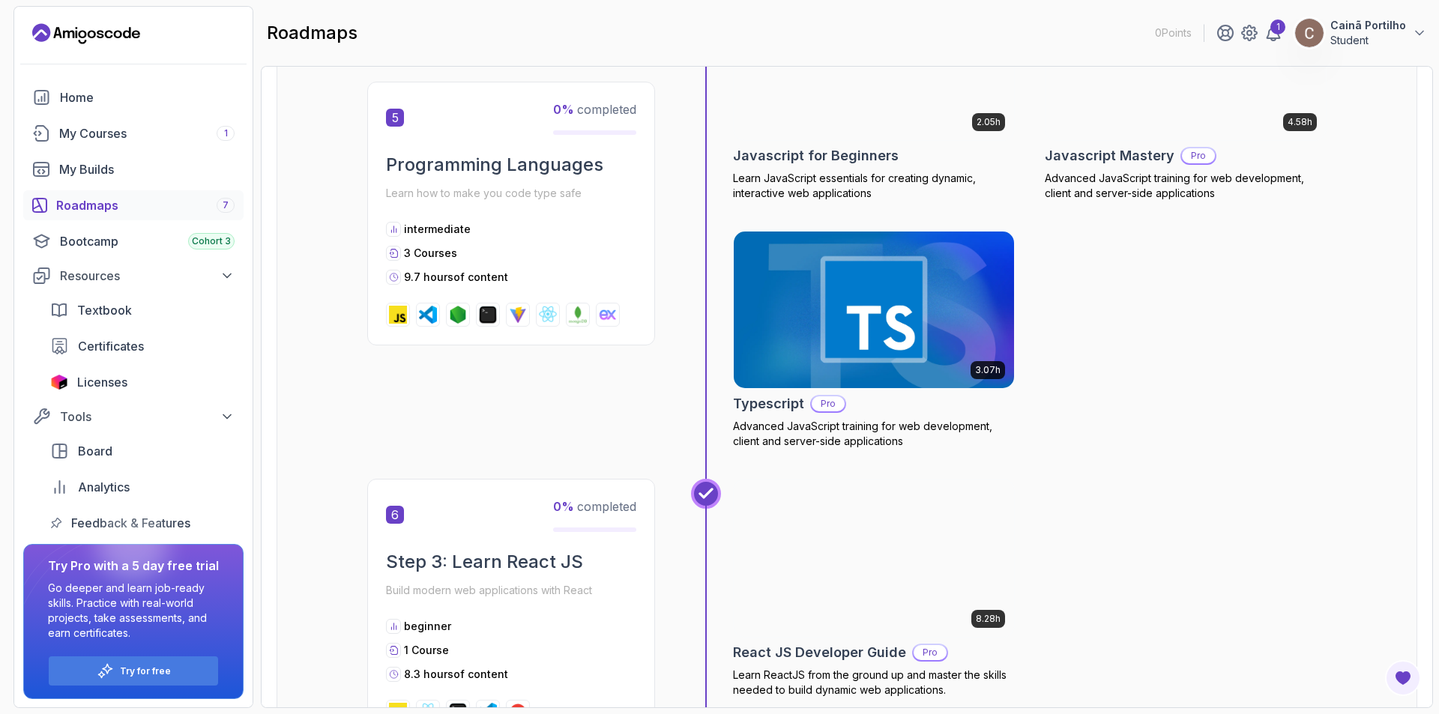
scroll to position [1724, 0]
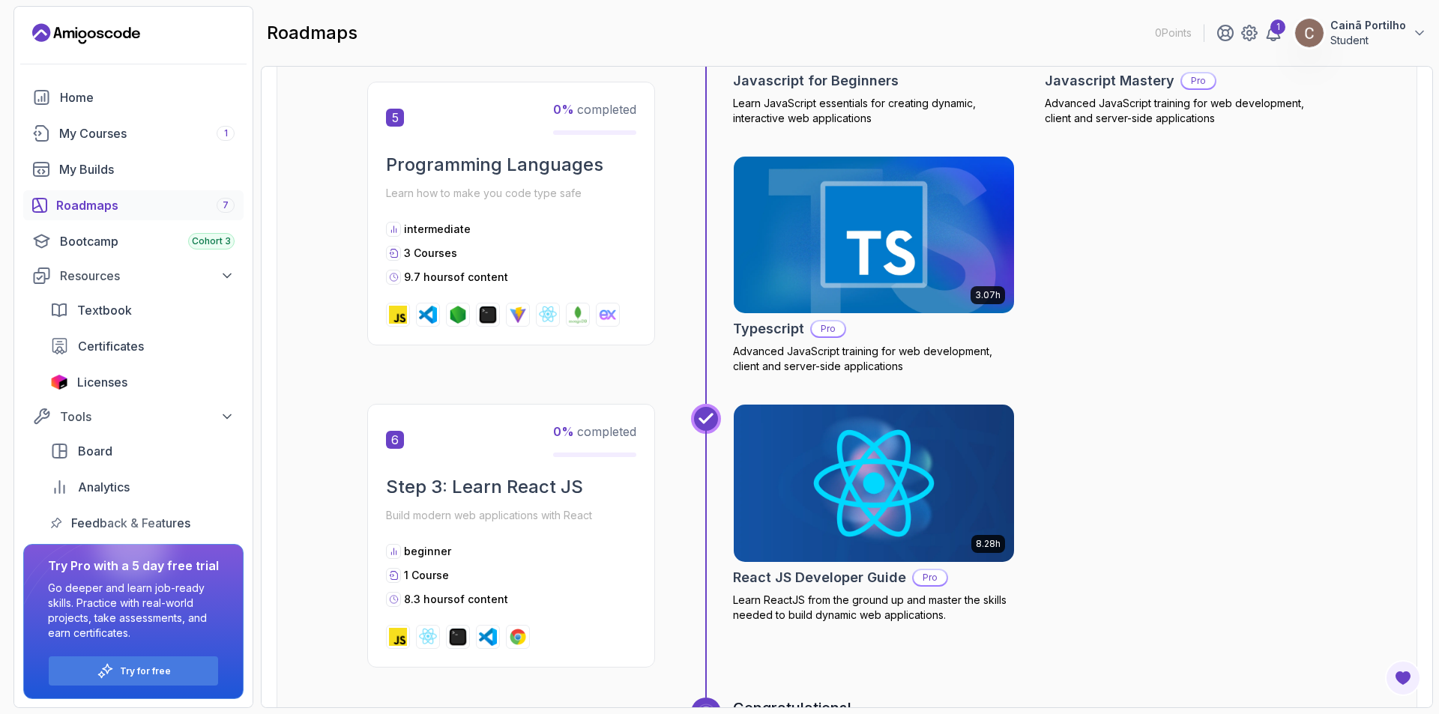
click at [839, 488] on img at bounding box center [874, 483] width 295 height 165
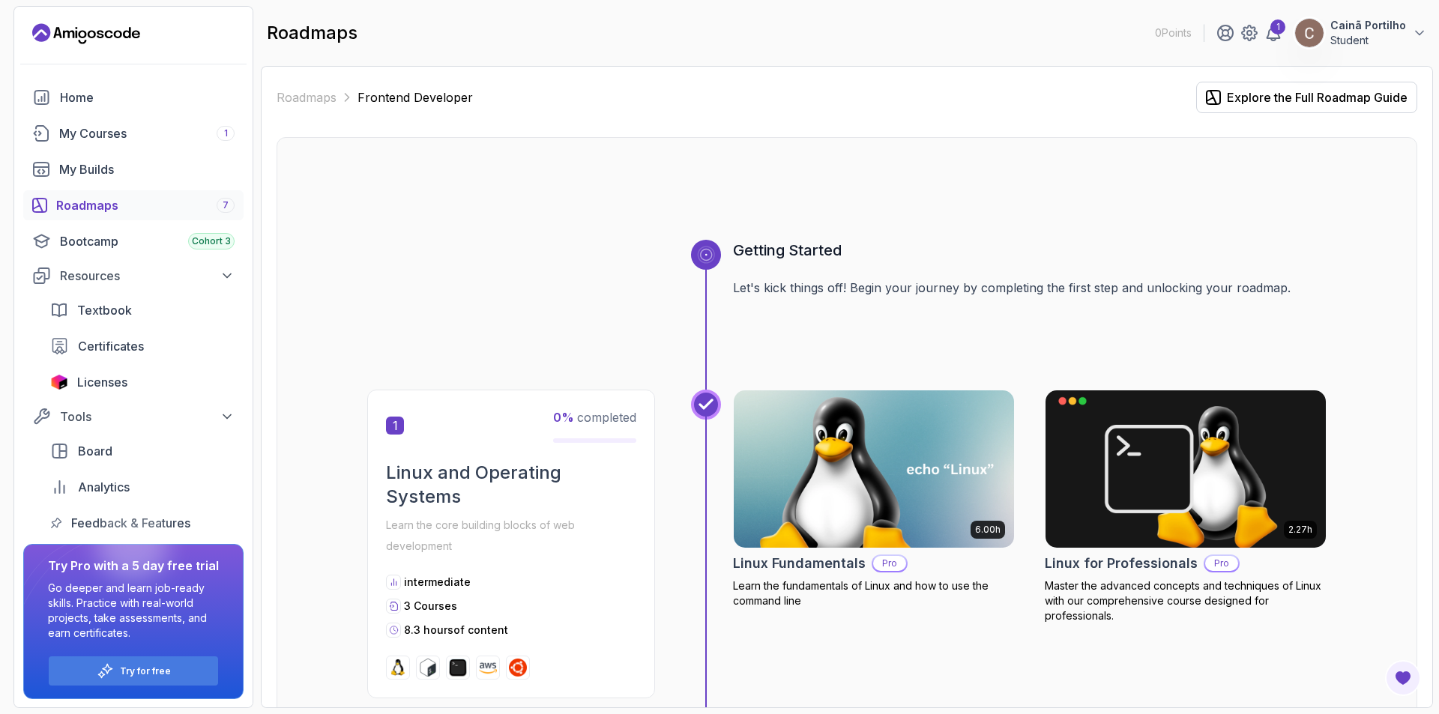
click at [96, 203] on div "Roadmaps 7" at bounding box center [145, 205] width 178 height 18
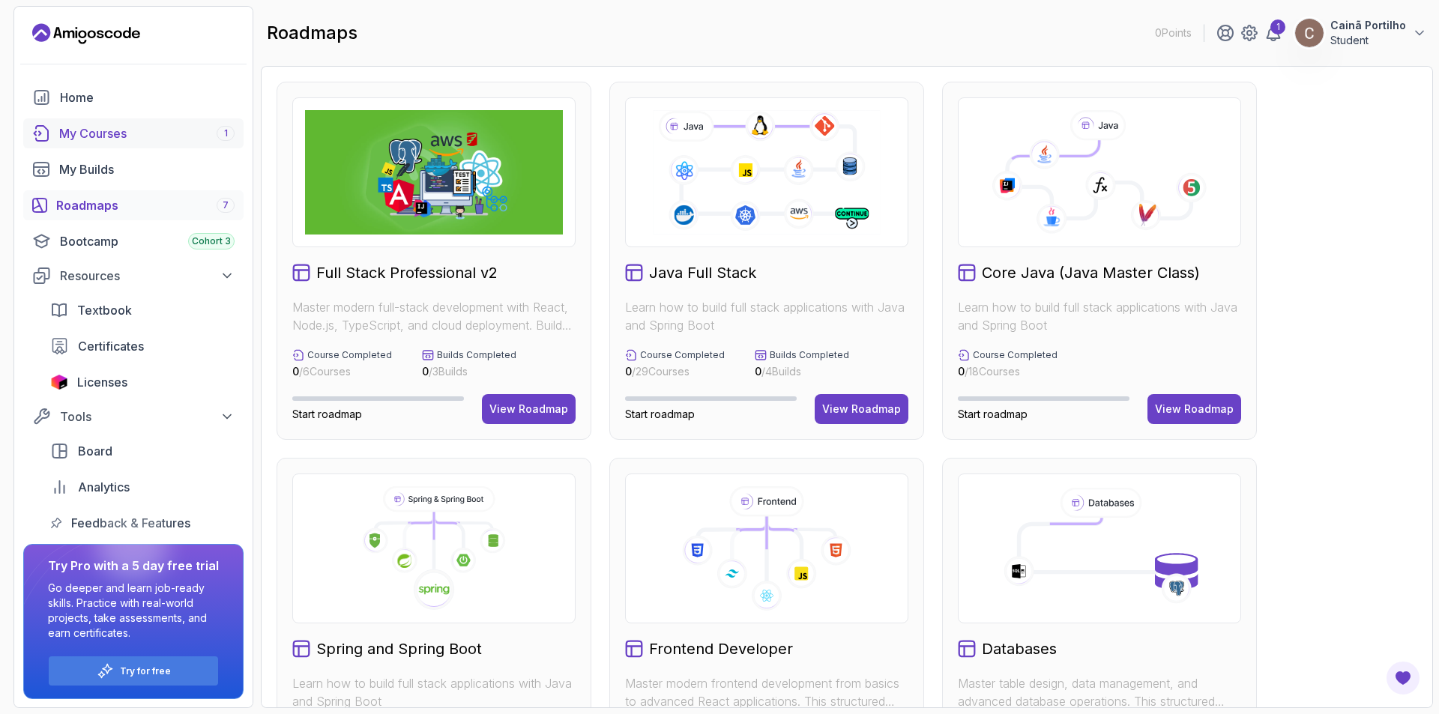
click at [145, 133] on div "My Courses 1" at bounding box center [146, 133] width 175 height 18
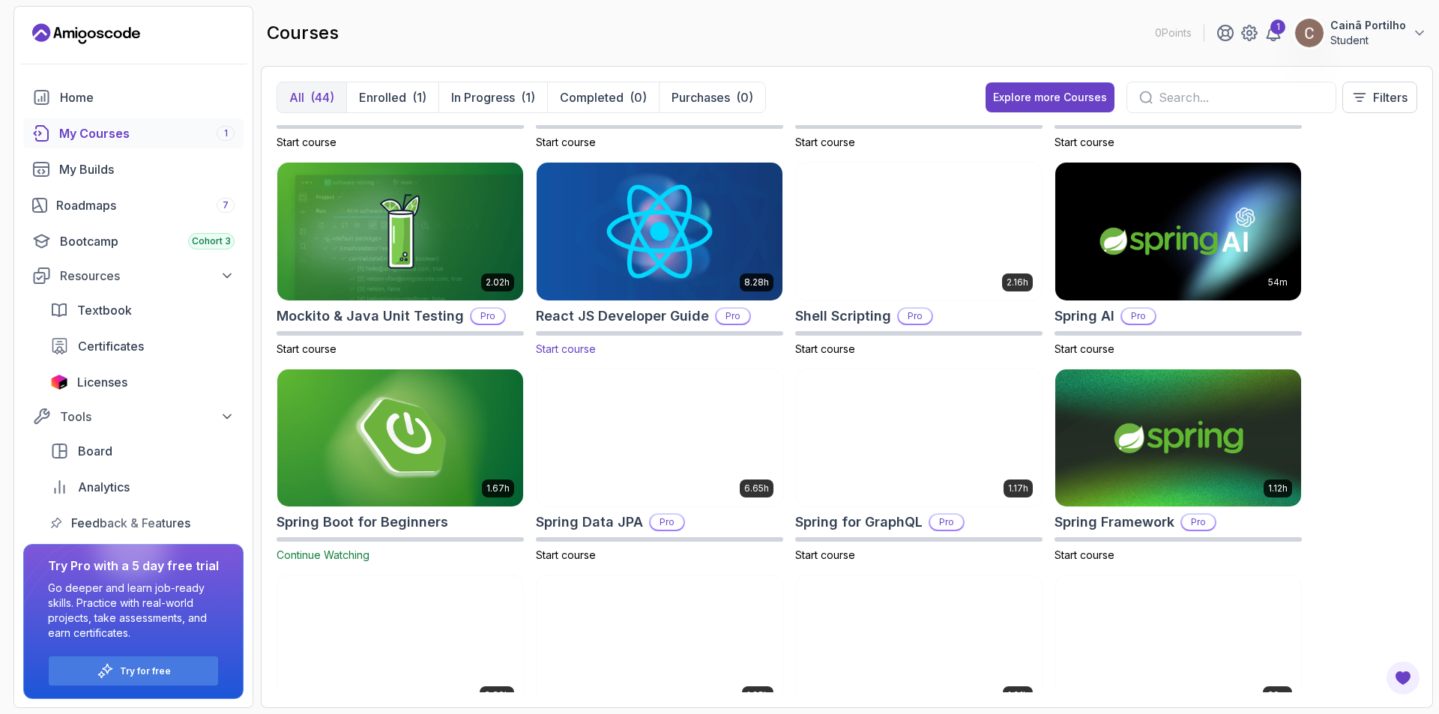
scroll to position [1712, 0]
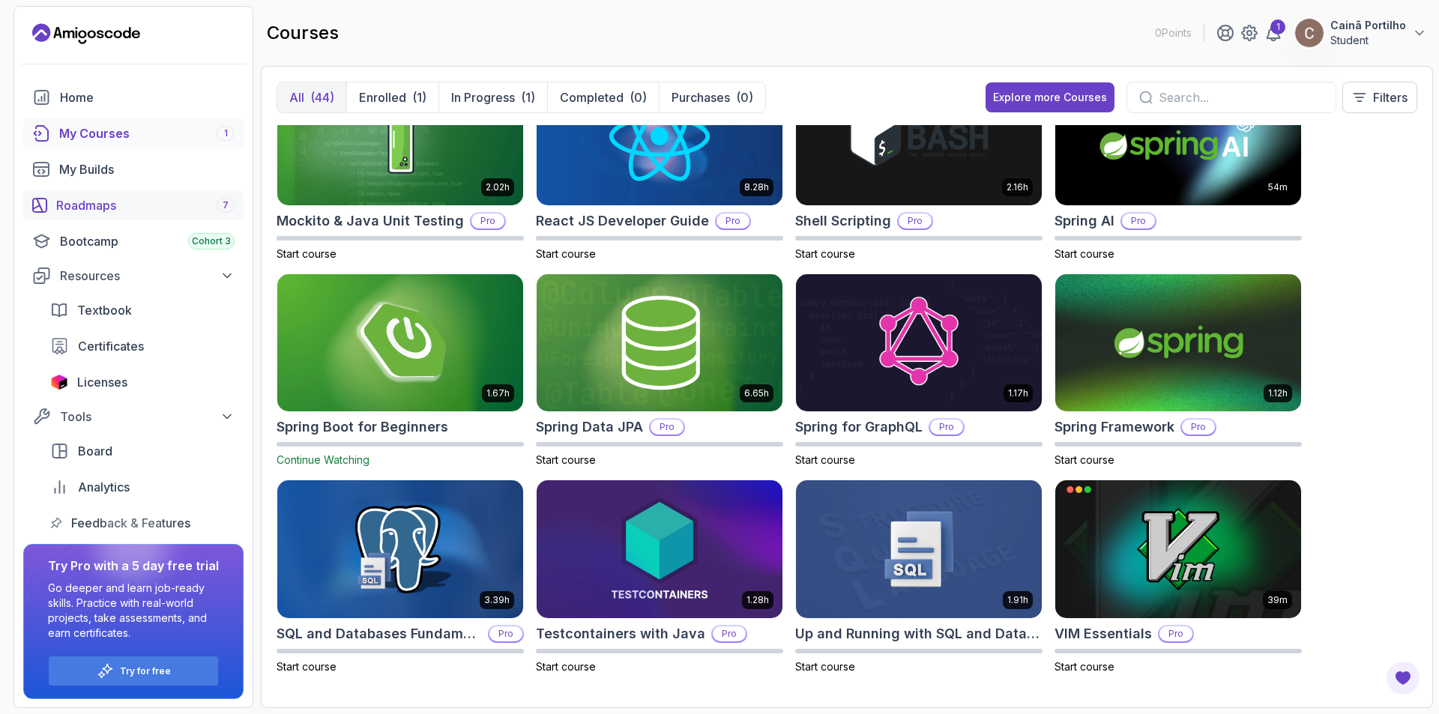
click at [102, 210] on div "Roadmaps 7" at bounding box center [145, 205] width 178 height 18
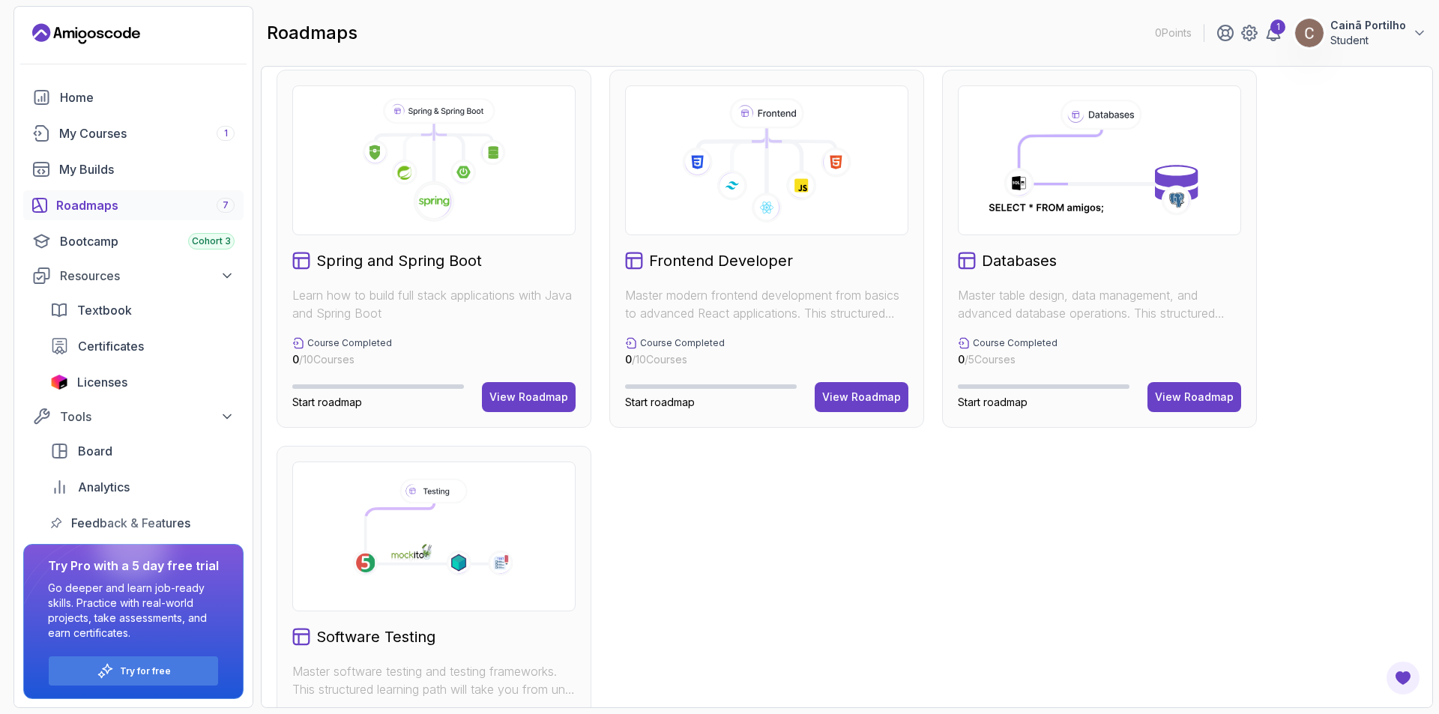
scroll to position [350, 0]
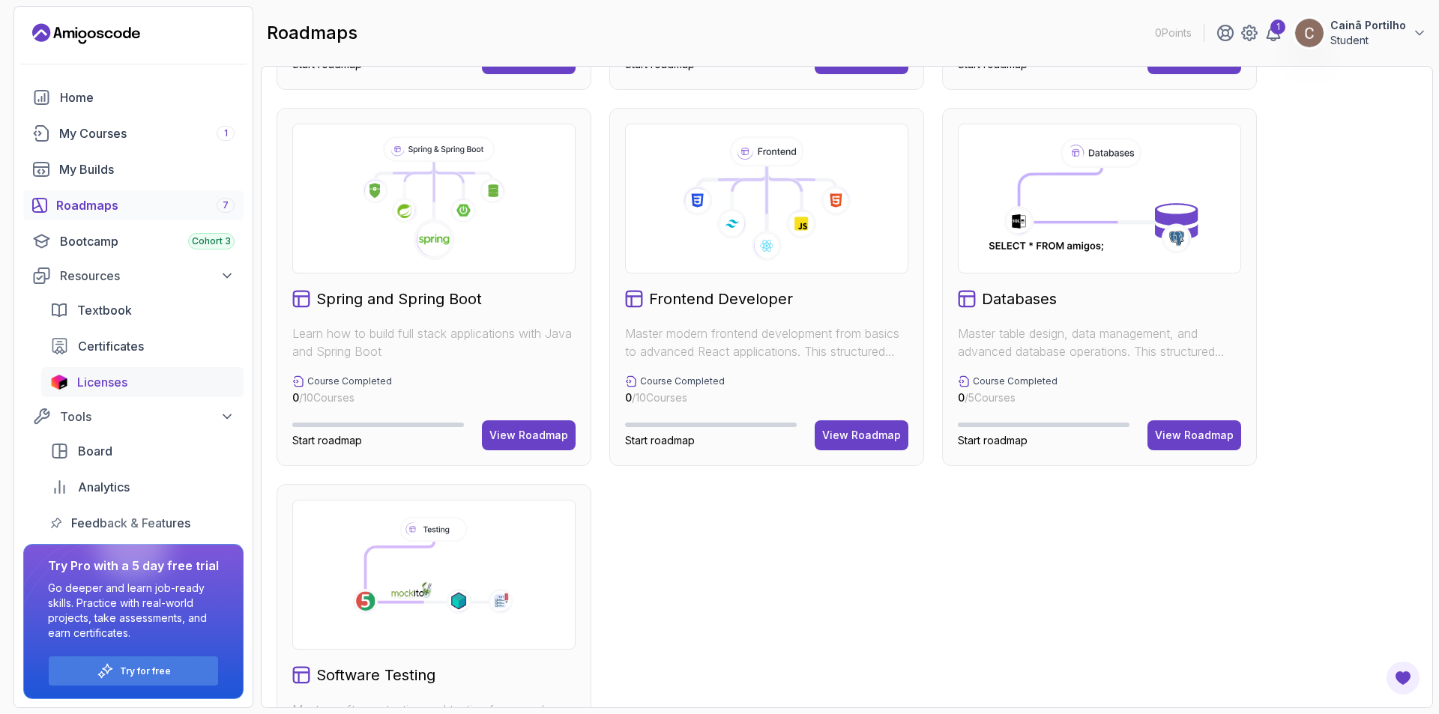
click at [103, 379] on span "Licenses" at bounding box center [102, 382] width 50 height 18
